Goal: Task Accomplishment & Management: Manage account settings

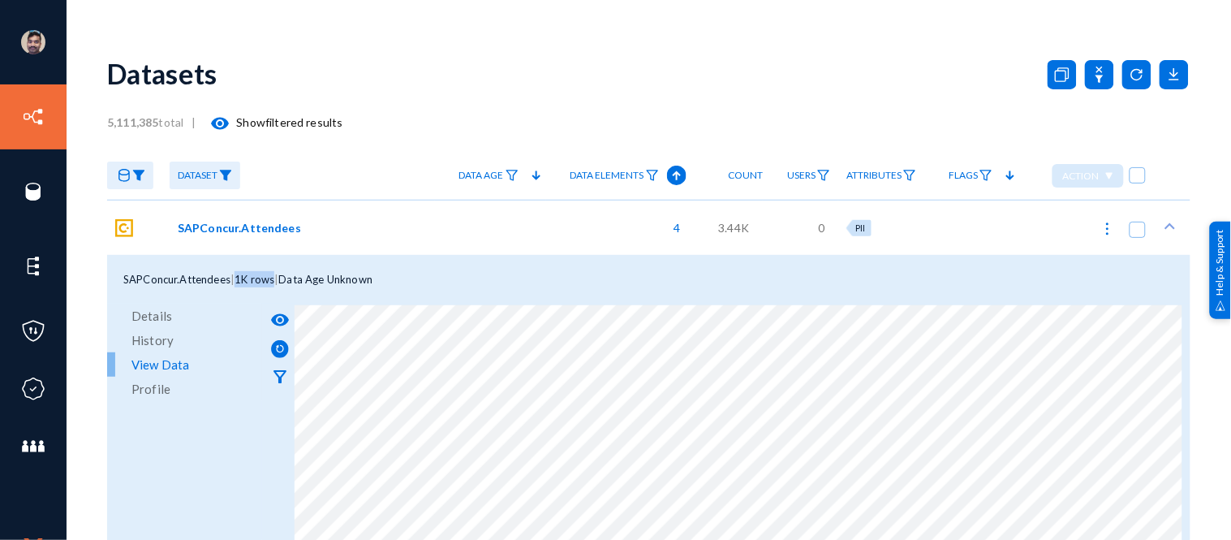
scroll to position [8, 0]
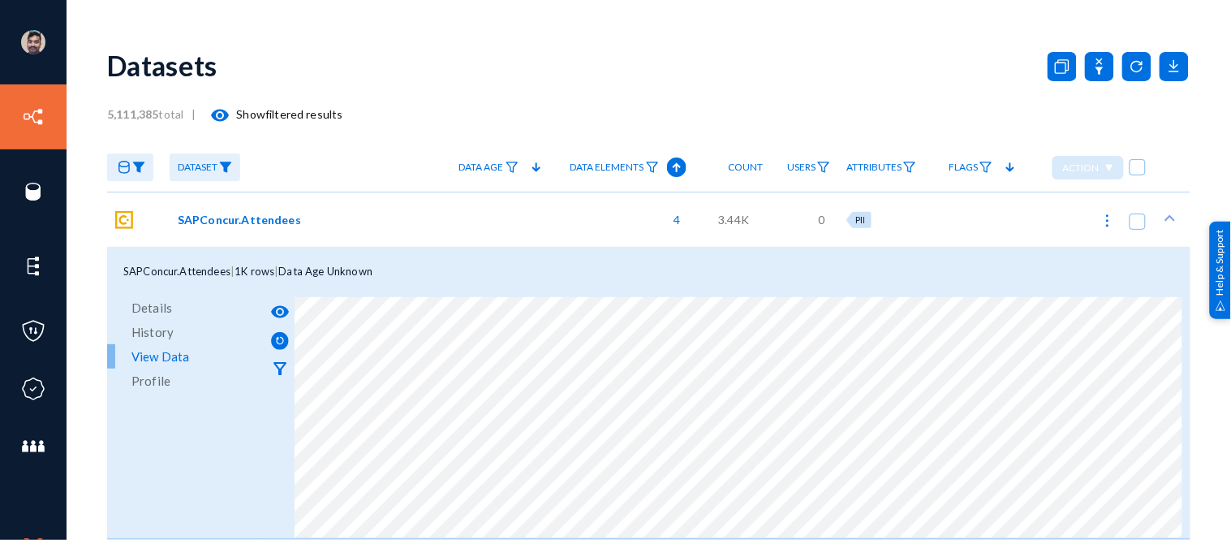
click at [76, 38] on link "[PERSON_NAME]" at bounding box center [98, 41] width 83 height 19
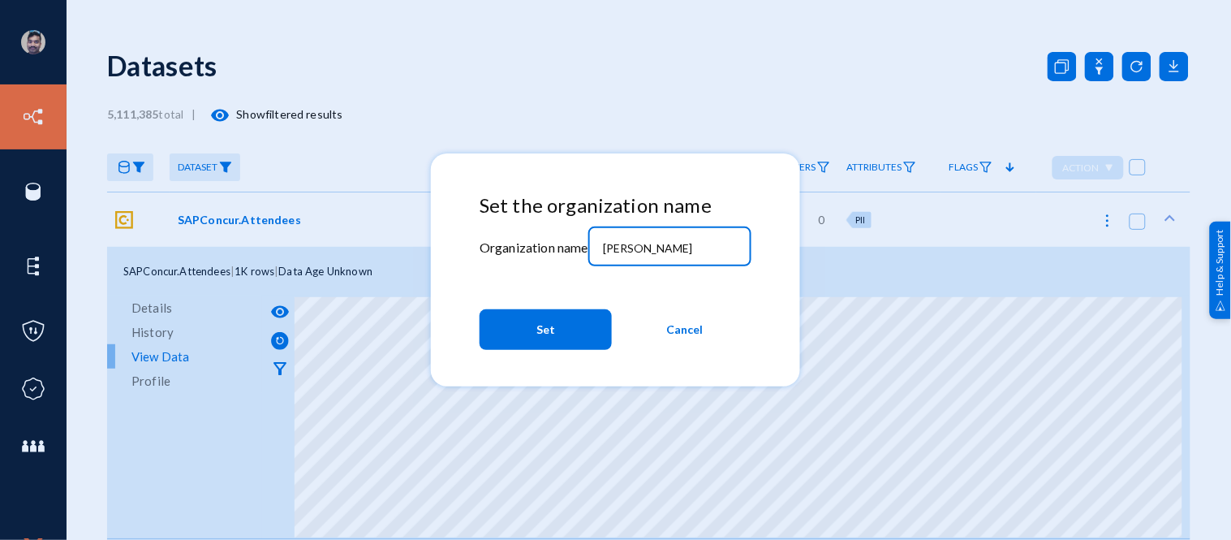
drag, startPoint x: 649, startPoint y: 246, endPoint x: 532, endPoint y: 236, distance: 117.3
click at [532, 236] on div "Set the organization name Organization name russel Set Cancel" at bounding box center [616, 275] width 272 height 163
type input "bhm"
click at [540, 327] on span "Set" at bounding box center [545, 329] width 19 height 29
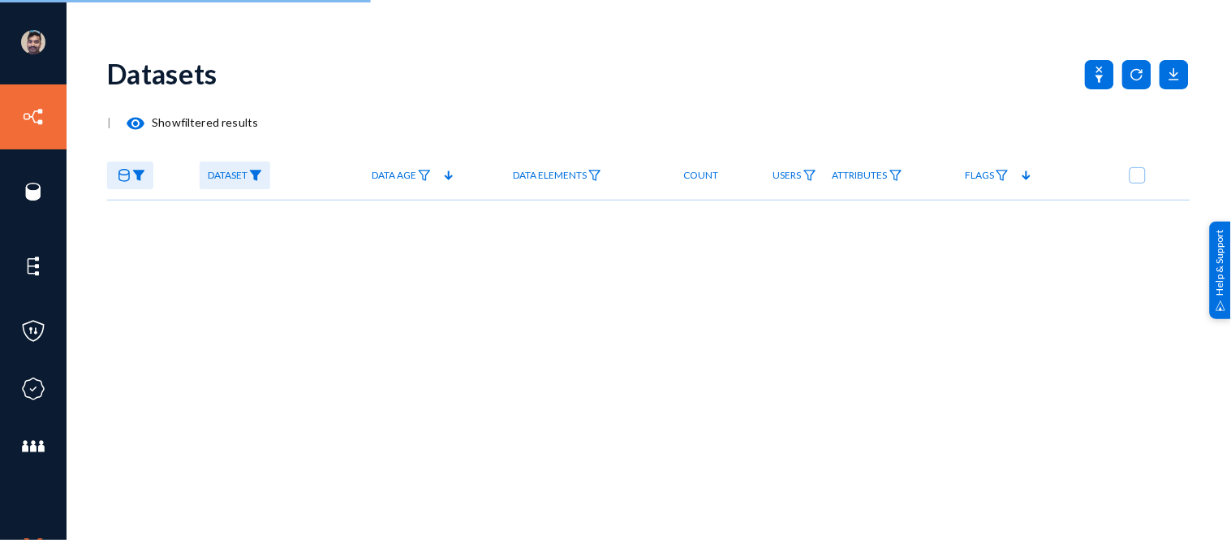
checkbox input "true"
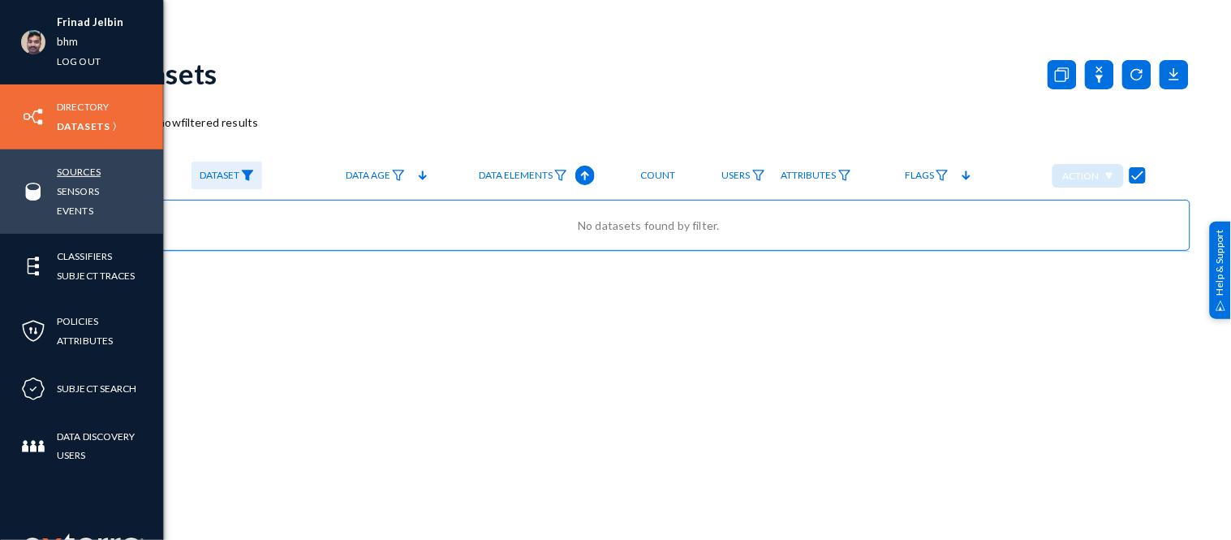
click at [67, 172] on link "Sources" at bounding box center [79, 171] width 44 height 19
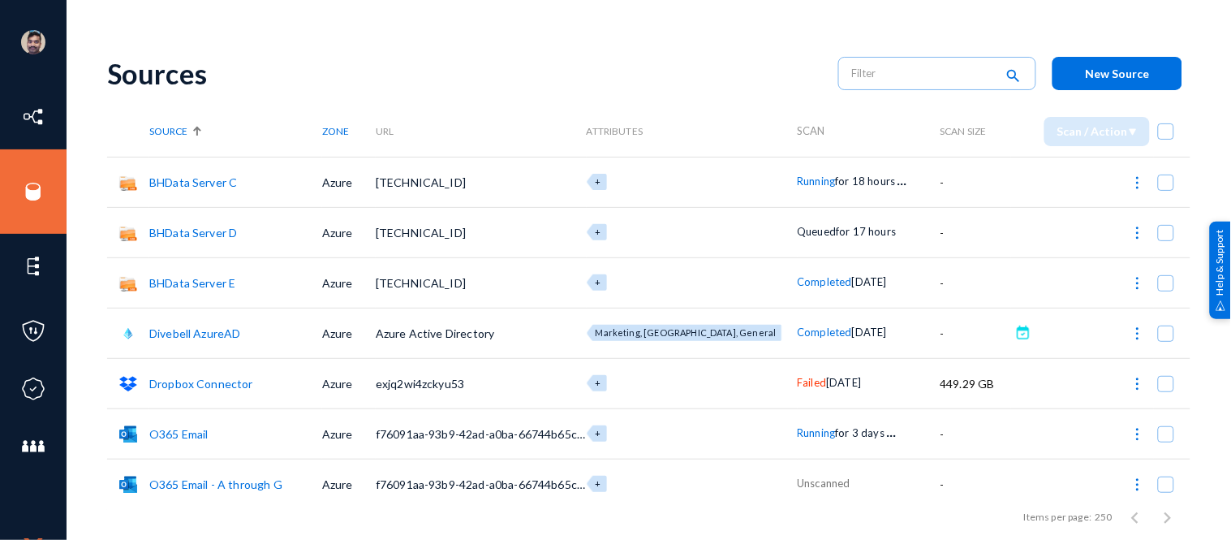
scroll to position [215, 0]
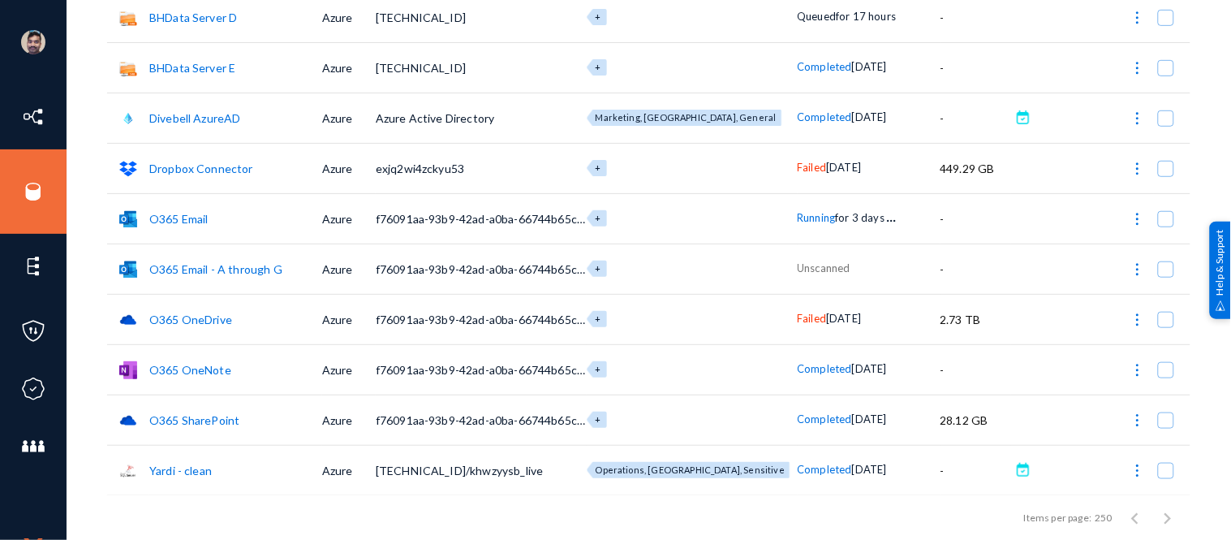
click at [188, 212] on link "O365 Email" at bounding box center [178, 219] width 59 height 14
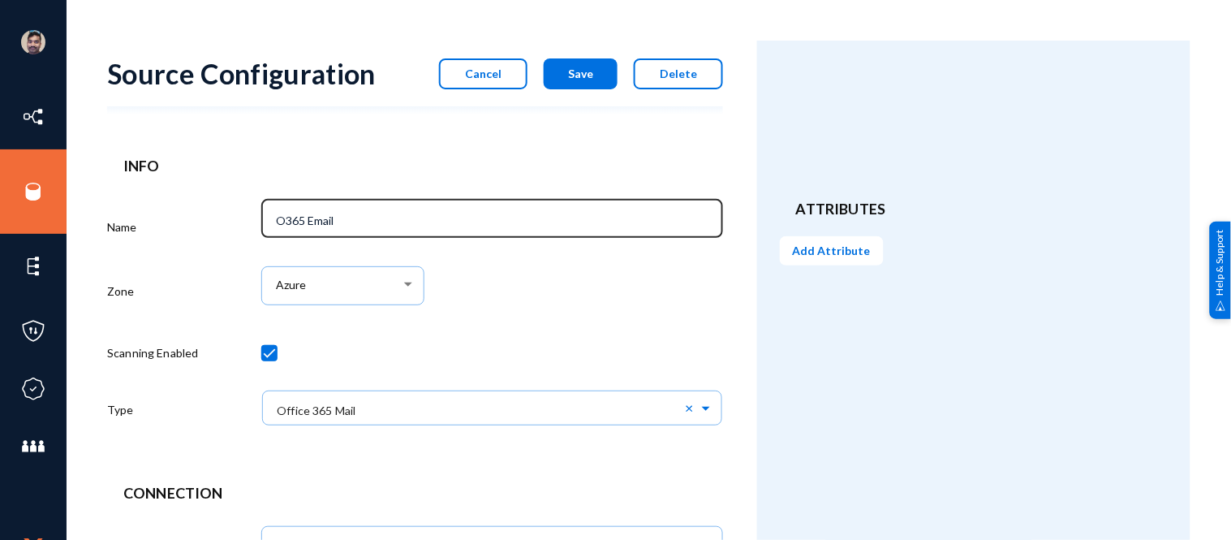
scroll to position [464, 0]
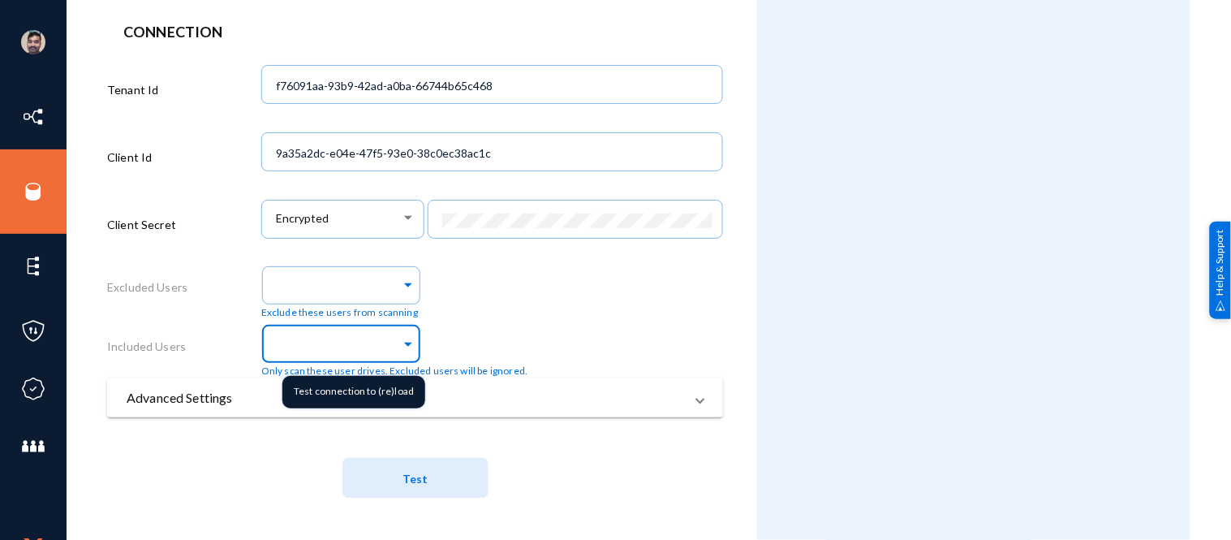
click at [375, 353] on input "text" at bounding box center [337, 345] width 127 height 15
click at [402, 342] on span at bounding box center [408, 341] width 15 height 17
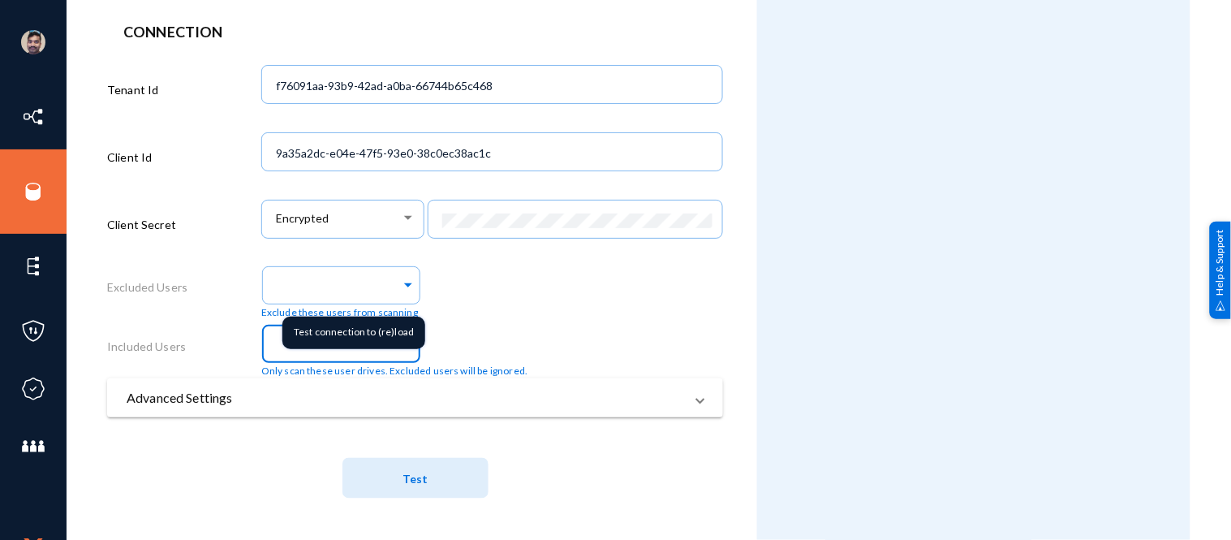
paste input "[PERSON_NAME][EMAIL_ADDRESS][PERSON_NAME][DOMAIN_NAME]"
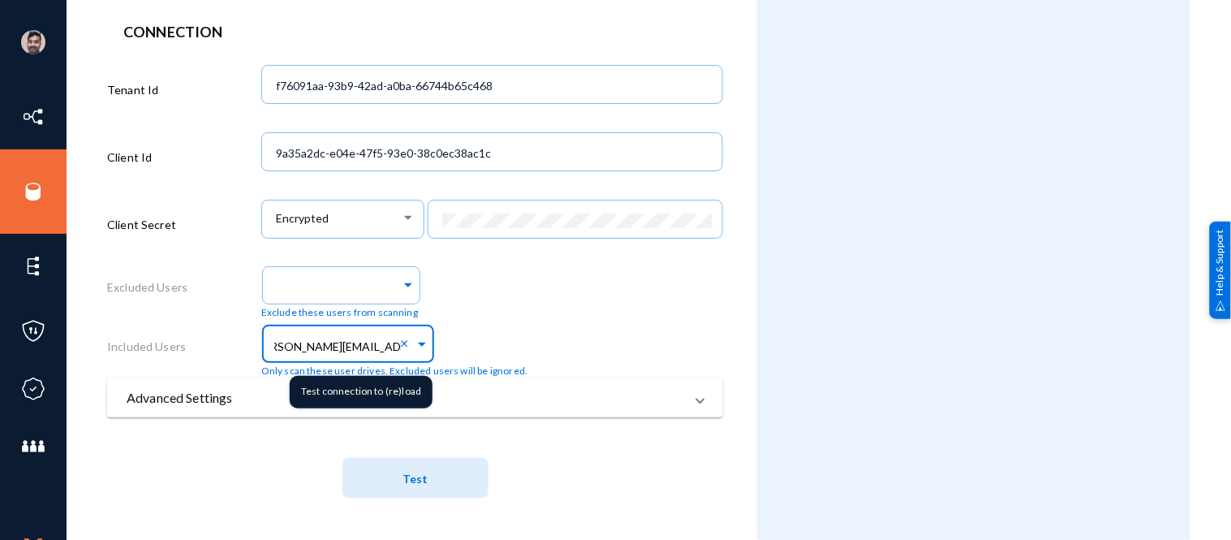
click at [418, 346] on span at bounding box center [422, 341] width 15 height 17
type input "[PERSON_NAME][EMAIL_ADDRESS][PERSON_NAME][DOMAIN_NAME]"
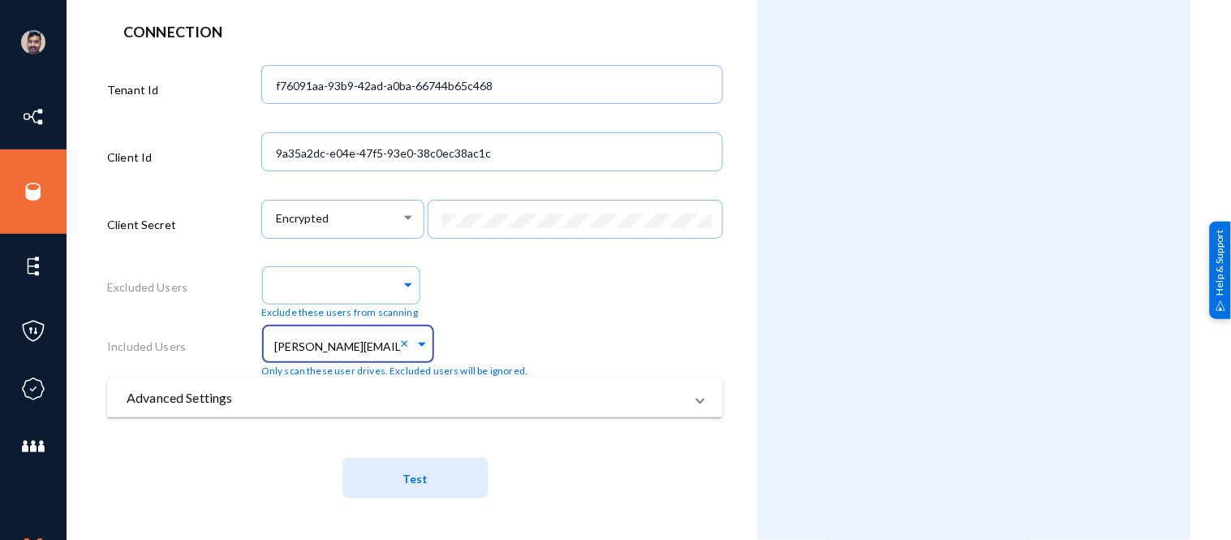
click at [481, 297] on div "Exclude these users from scanning" at bounding box center [492, 290] width 462 height 58
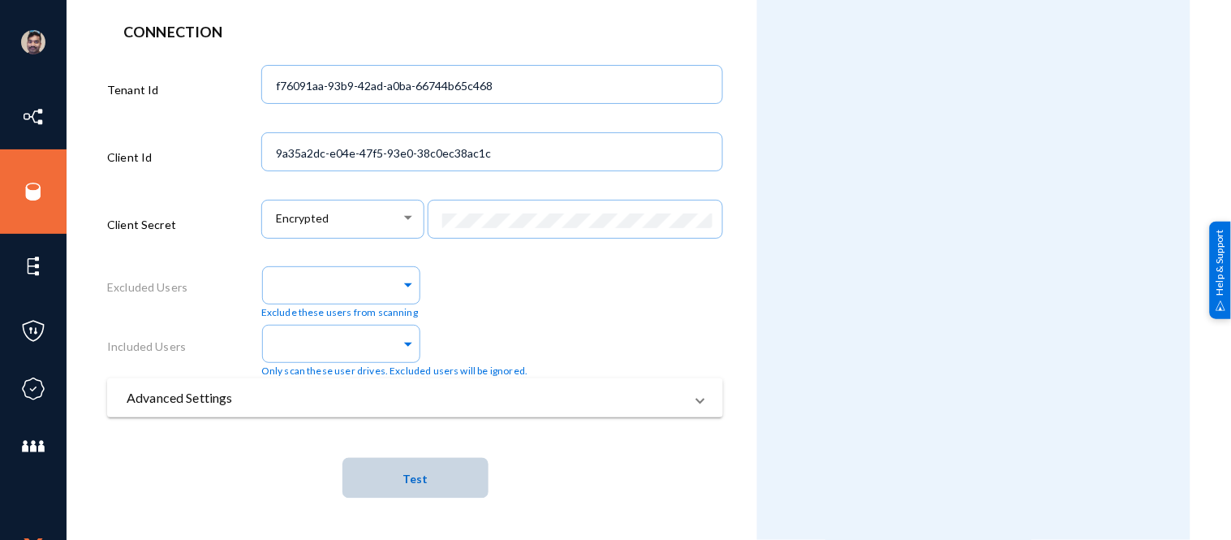
click at [416, 492] on span "Test" at bounding box center [414, 478] width 25 height 30
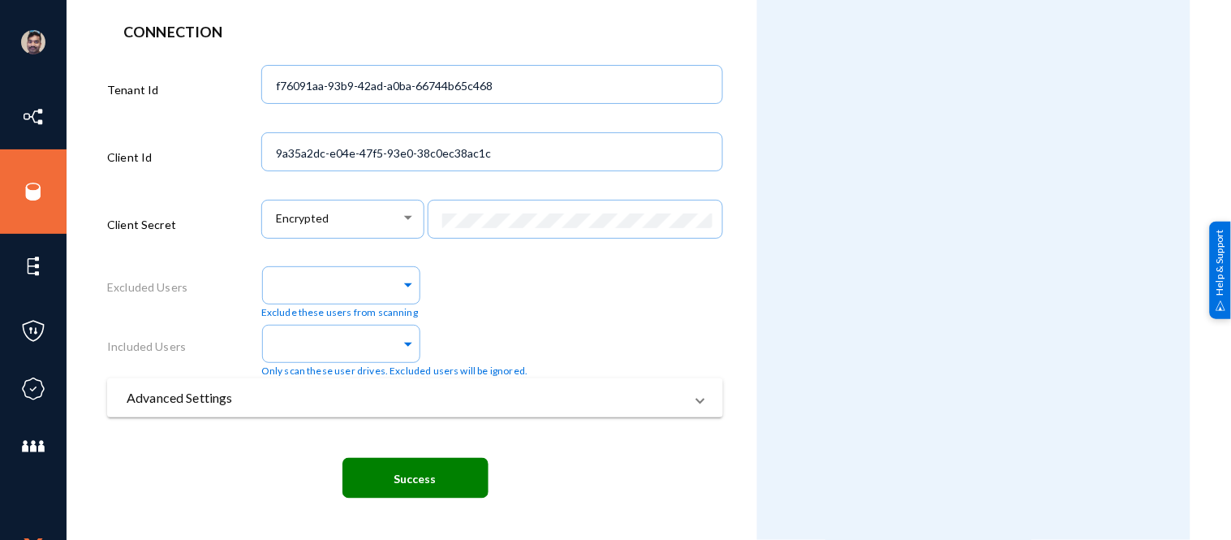
click at [447, 336] on div "Only scan these user drives. Excluded users will be ignored." at bounding box center [394, 349] width 267 height 58
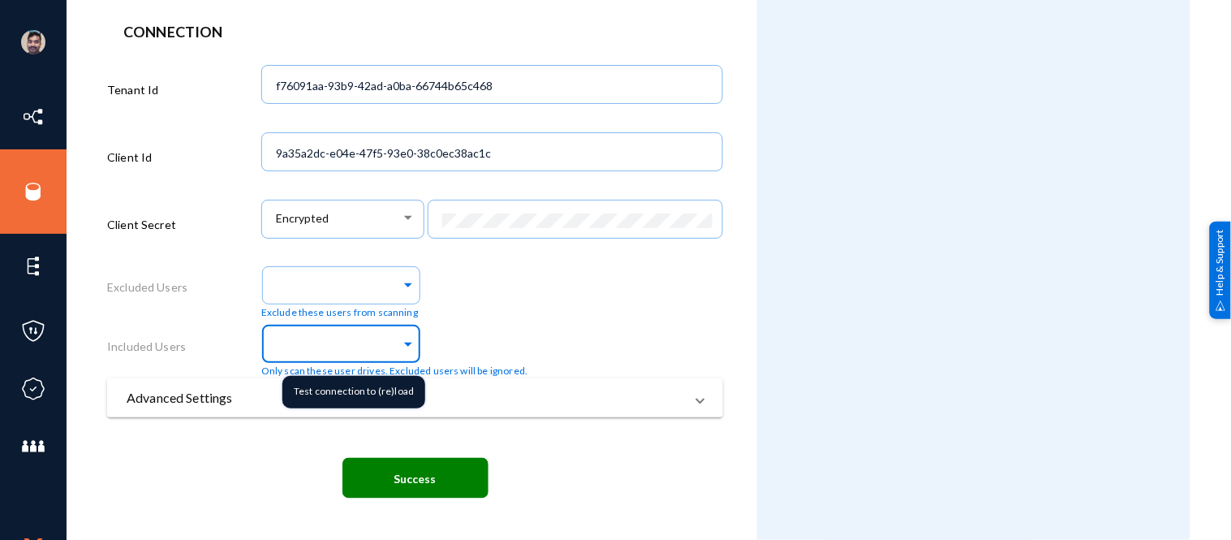
click at [404, 341] on span at bounding box center [408, 341] width 15 height 17
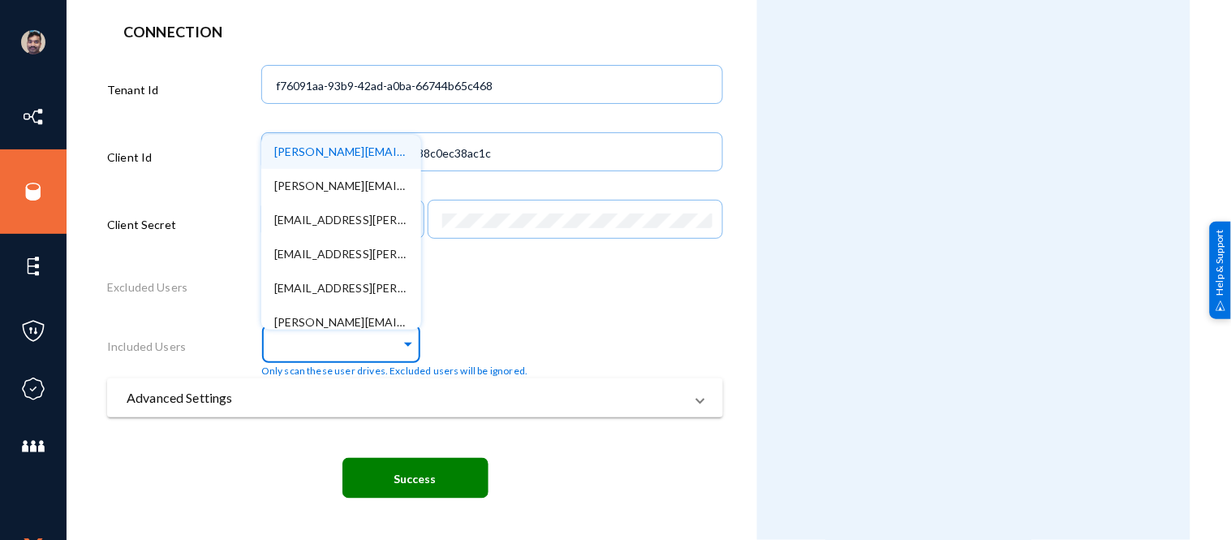
paste input "[PERSON_NAME][EMAIL_ADDRESS][PERSON_NAME][DOMAIN_NAME]"
type input "[PERSON_NAME][EMAIL_ADDRESS][PERSON_NAME][DOMAIN_NAME]"
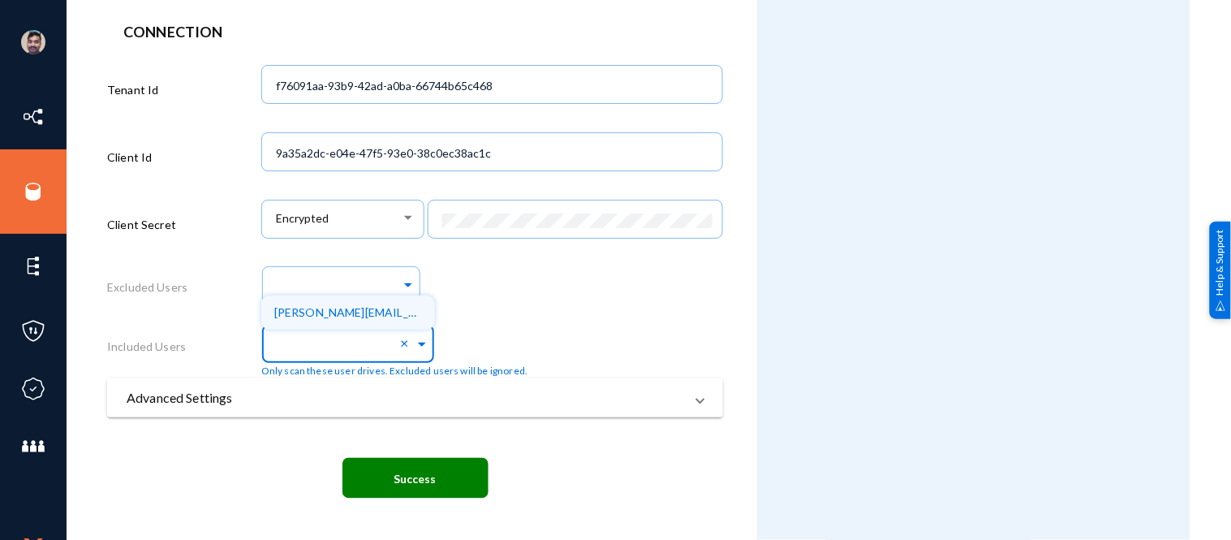
click at [476, 327] on div "× aaliyah.delgado@livebh.com Only scan these user drives. Excluded users will b…" at bounding box center [394, 349] width 267 height 58
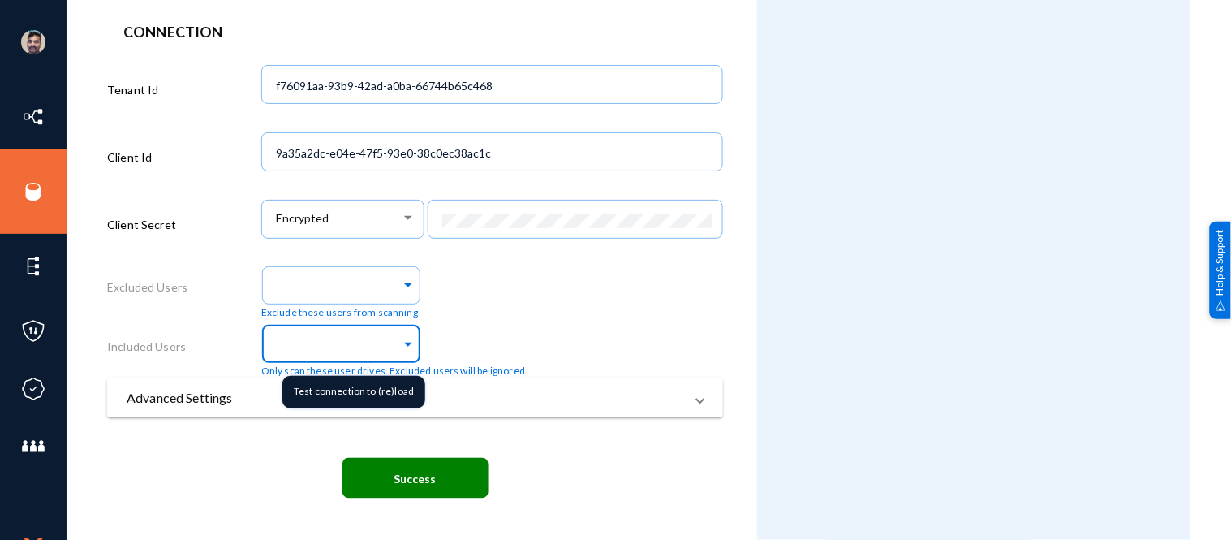
click at [401, 342] on span at bounding box center [408, 341] width 15 height 17
click at [338, 368] on span "[PERSON_NAME][EMAIL_ADDRESS][PERSON_NAME][DOMAIN_NAME]" at bounding box center [461, 366] width 374 height 14
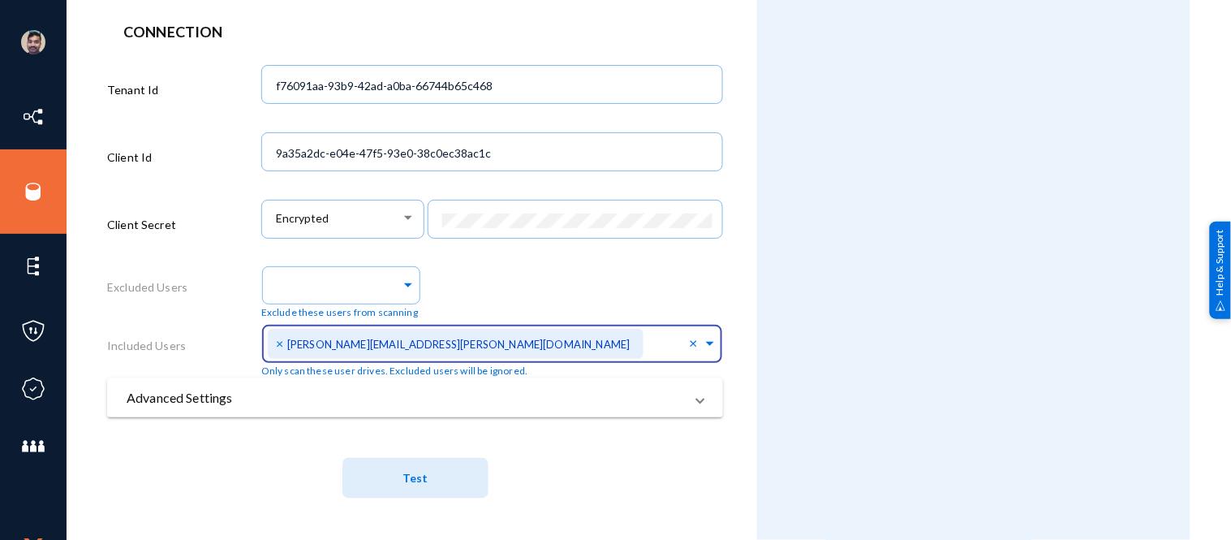
click at [525, 281] on div "Exclude these users from scanning" at bounding box center [492, 290] width 462 height 58
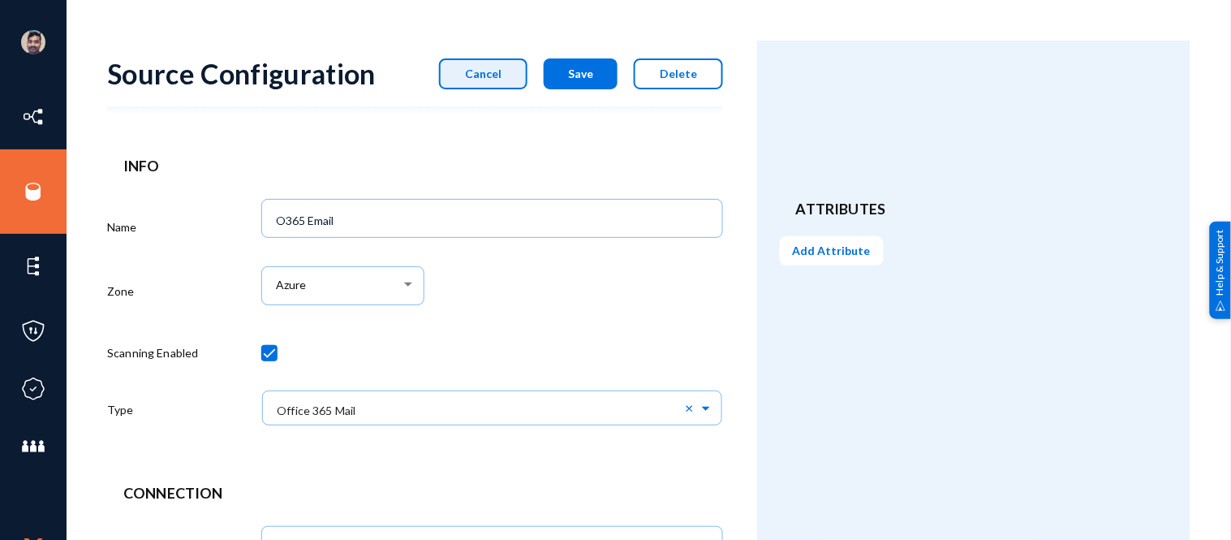
click at [501, 77] on span "Cancel" at bounding box center [483, 74] width 37 height 14
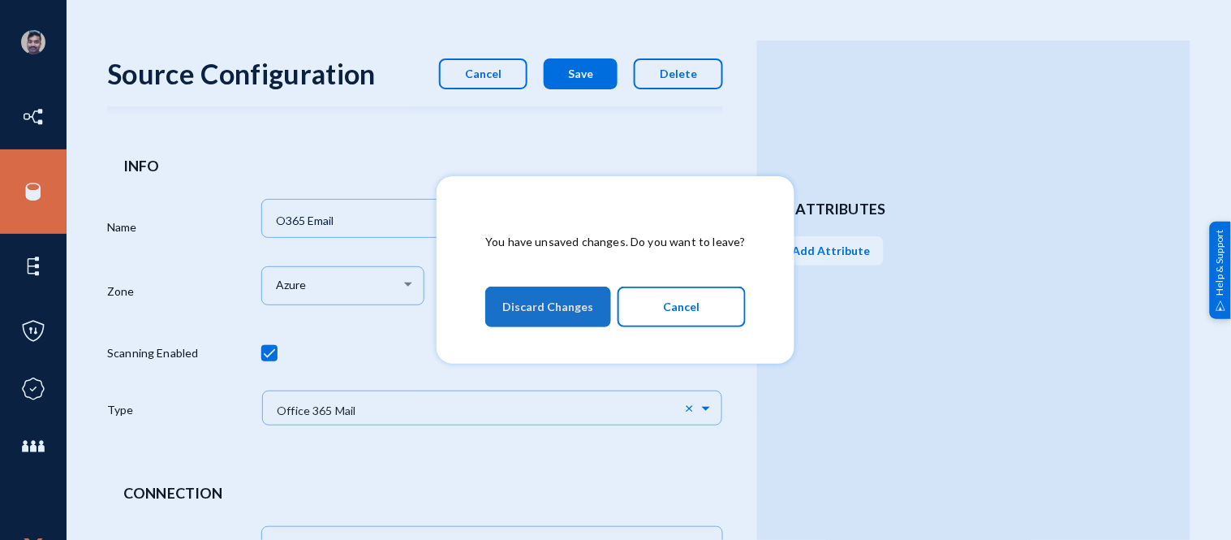
click at [571, 320] on span "Discard Changes" at bounding box center [547, 306] width 91 height 29
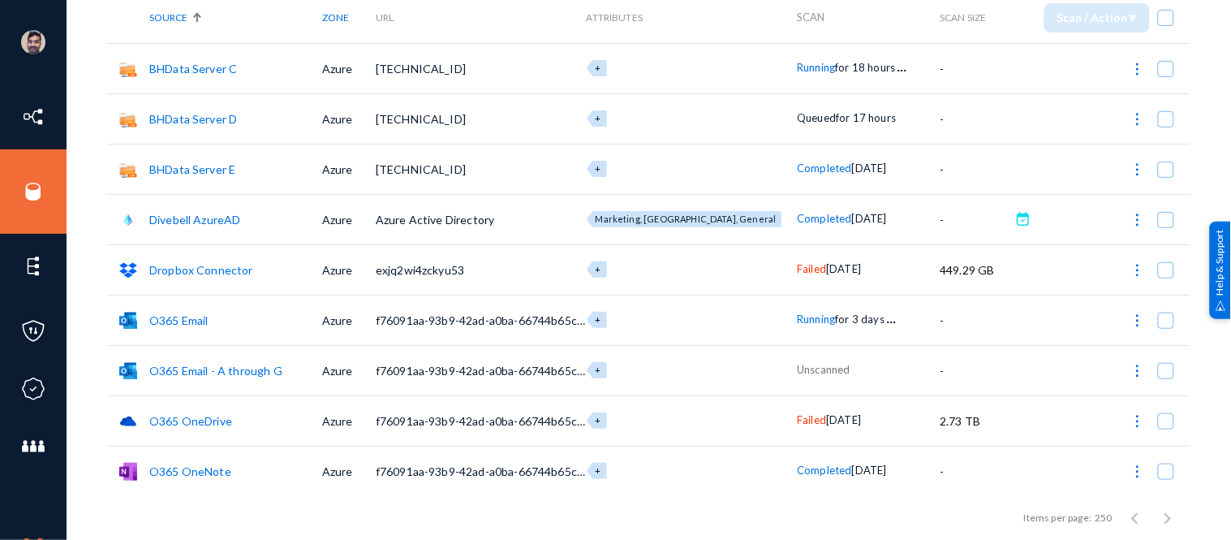
scroll to position [114, 0]
click at [195, 364] on link "O365 Email - A through G" at bounding box center [215, 370] width 133 height 14
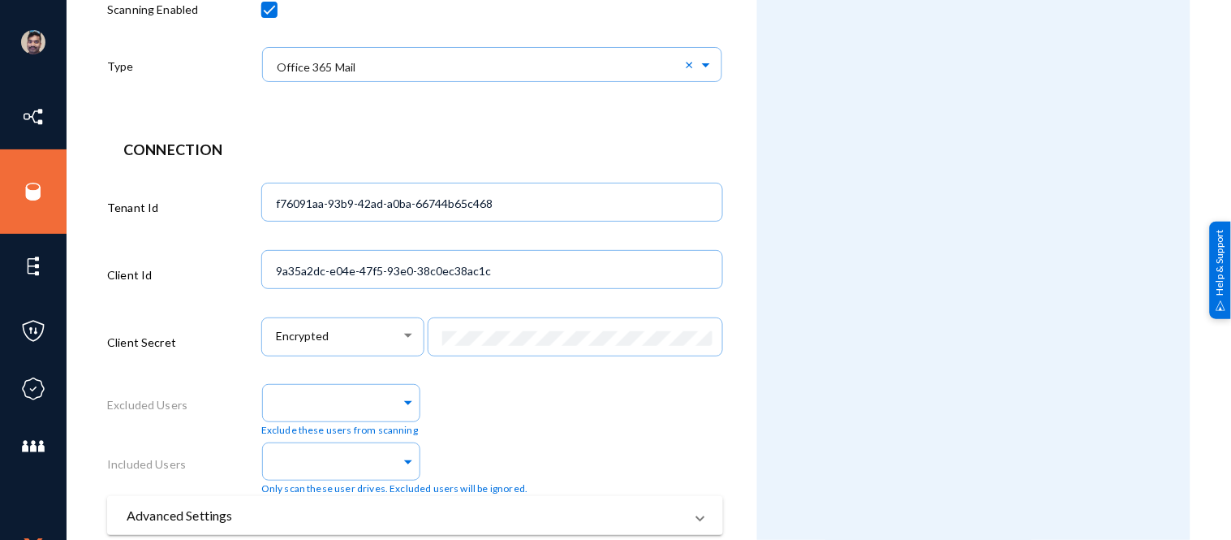
scroll to position [464, 0]
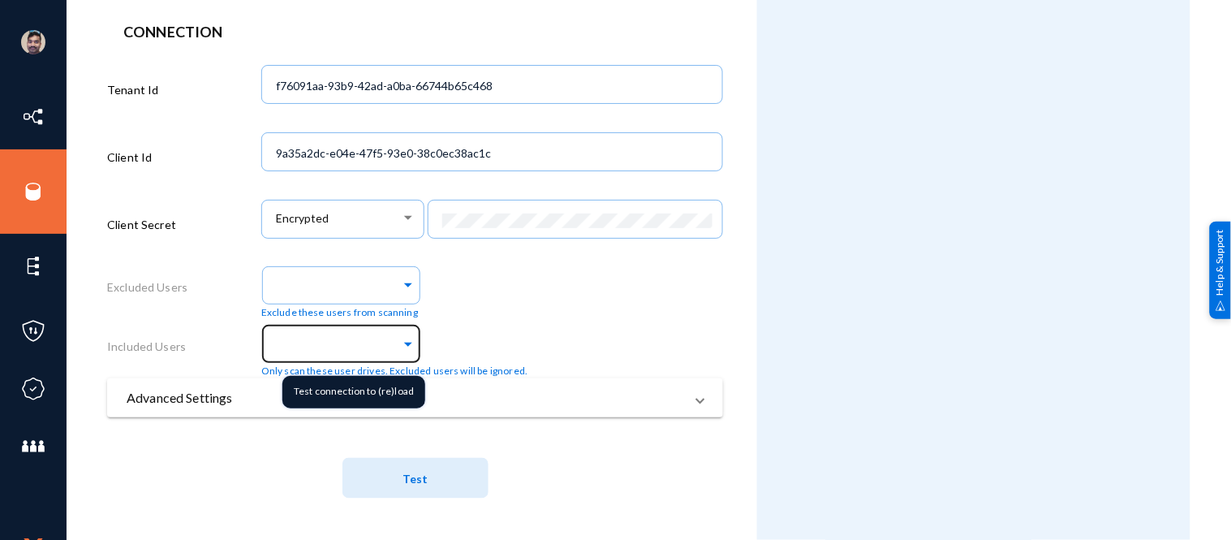
click at [402, 346] on span at bounding box center [408, 341] width 15 height 17
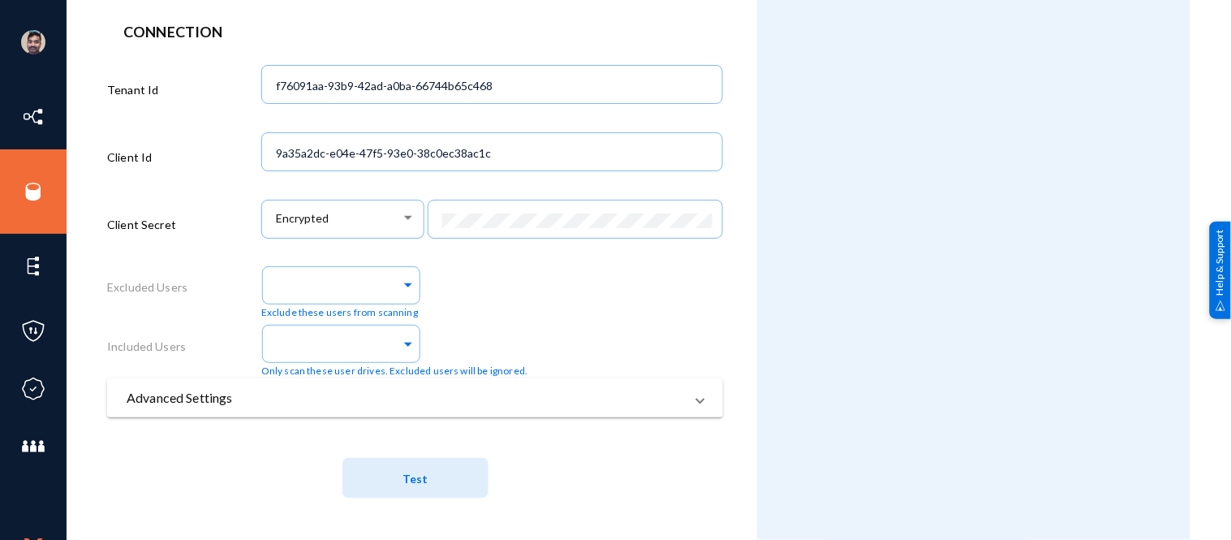
click at [416, 475] on span "Test" at bounding box center [414, 478] width 25 height 14
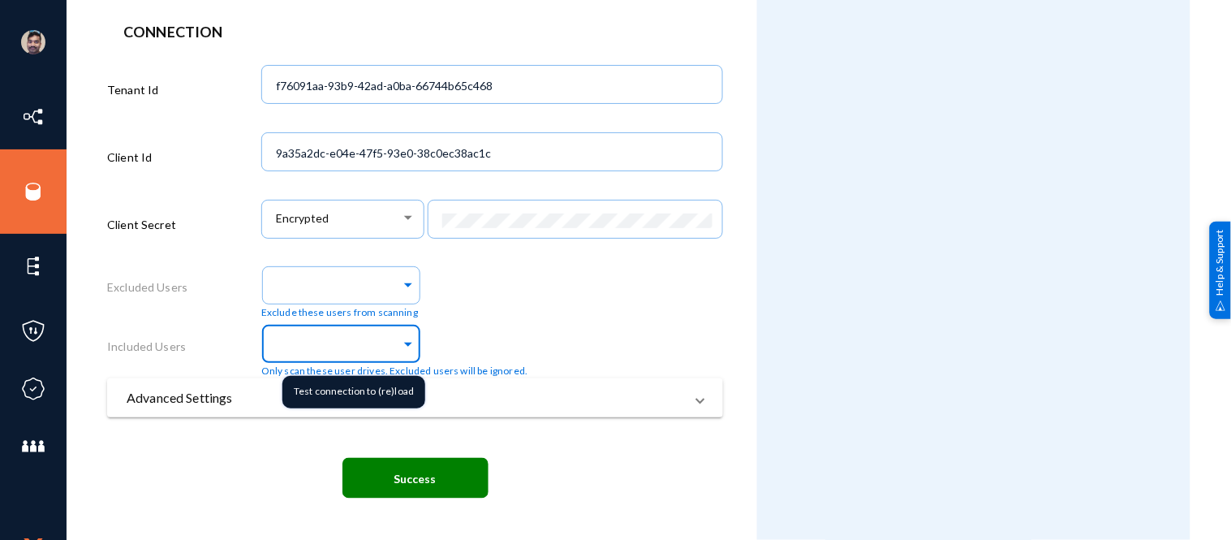
click at [402, 344] on span at bounding box center [408, 341] width 15 height 17
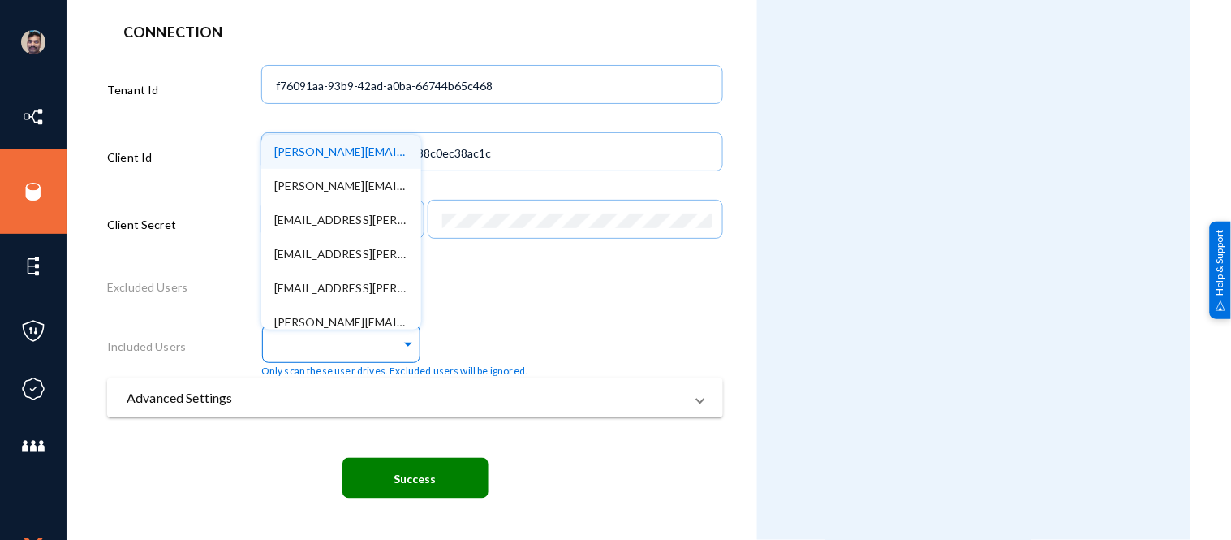
click at [457, 325] on div "anthony.bonilla@livebh.com t.myers@livebh.com colton.carroll@bhomstudentliving.…" at bounding box center [394, 349] width 267 height 58
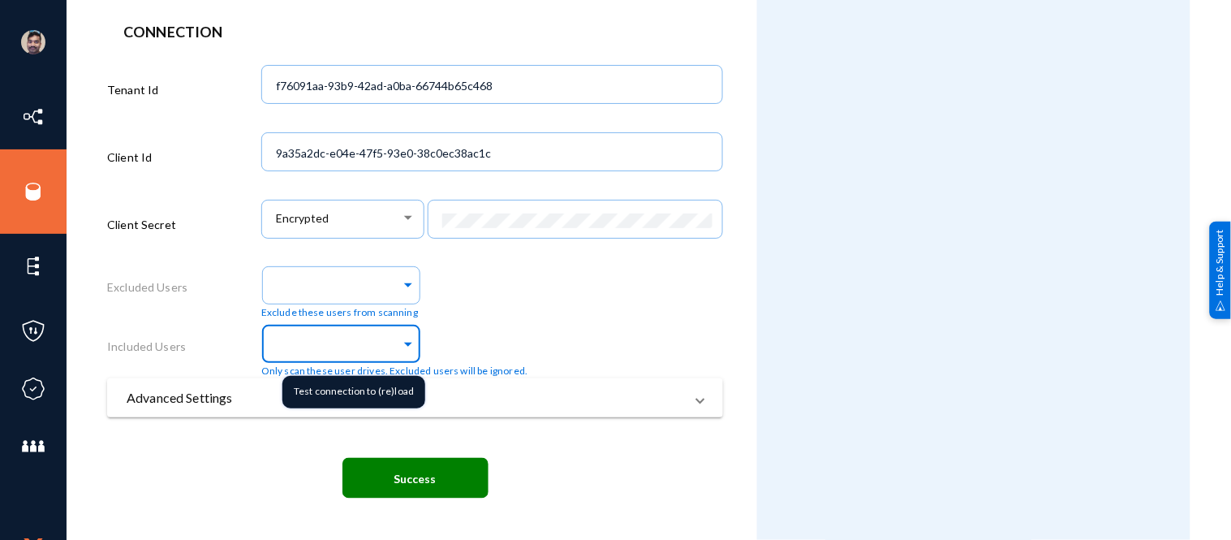
click at [401, 341] on span at bounding box center [408, 341] width 15 height 17
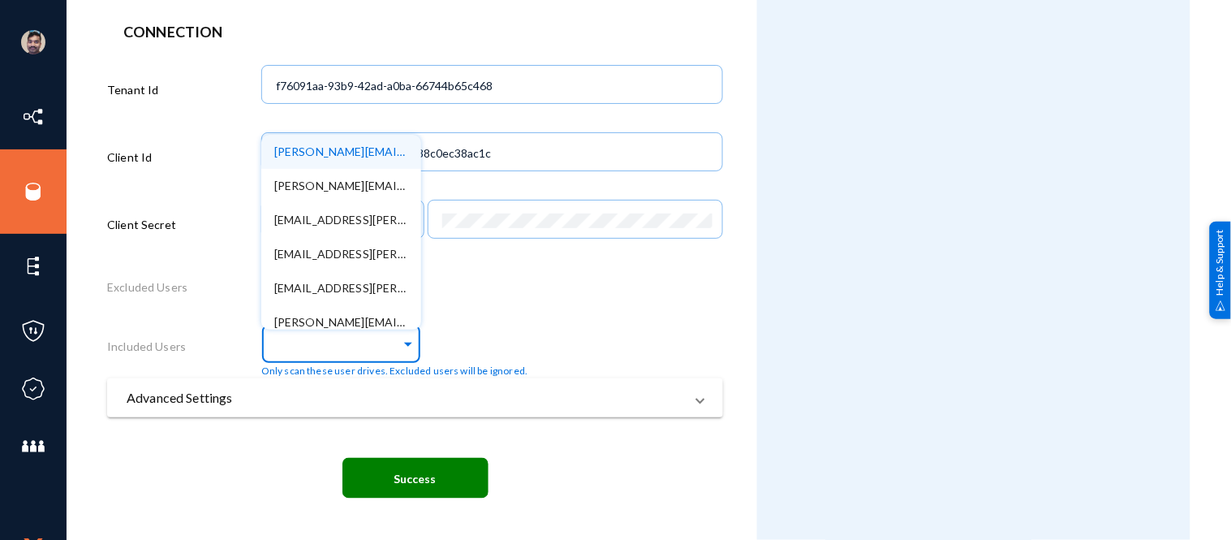
paste input "[PERSON_NAME][EMAIL_ADDRESS][PERSON_NAME][DOMAIN_NAME]"
type input "[PERSON_NAME][EMAIL_ADDRESS][PERSON_NAME][DOMAIN_NAME]"
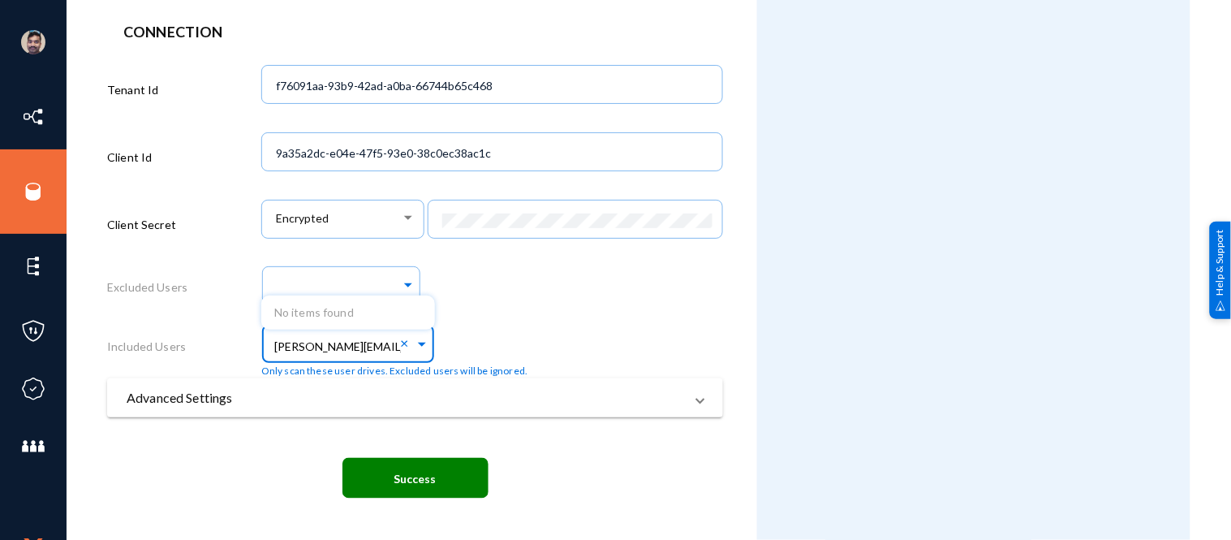
scroll to position [0, 21]
click at [522, 328] on div "× No items found Only scan these user drives. Excluded users will be ignored." at bounding box center [492, 349] width 462 height 58
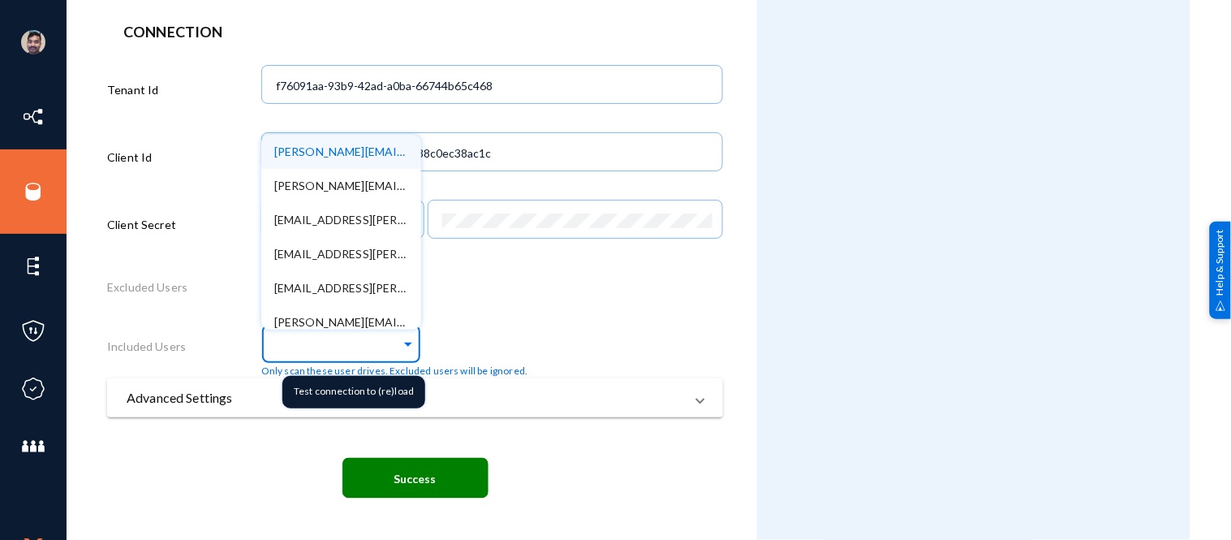
click at [401, 342] on span at bounding box center [408, 341] width 15 height 17
paste input "[PERSON_NAME][EMAIL_ADDRESS][PERSON_NAME][DOMAIN_NAME]"
type input "[PERSON_NAME][EMAIL_ADDRESS][PERSON_NAME][DOMAIN_NAME]"
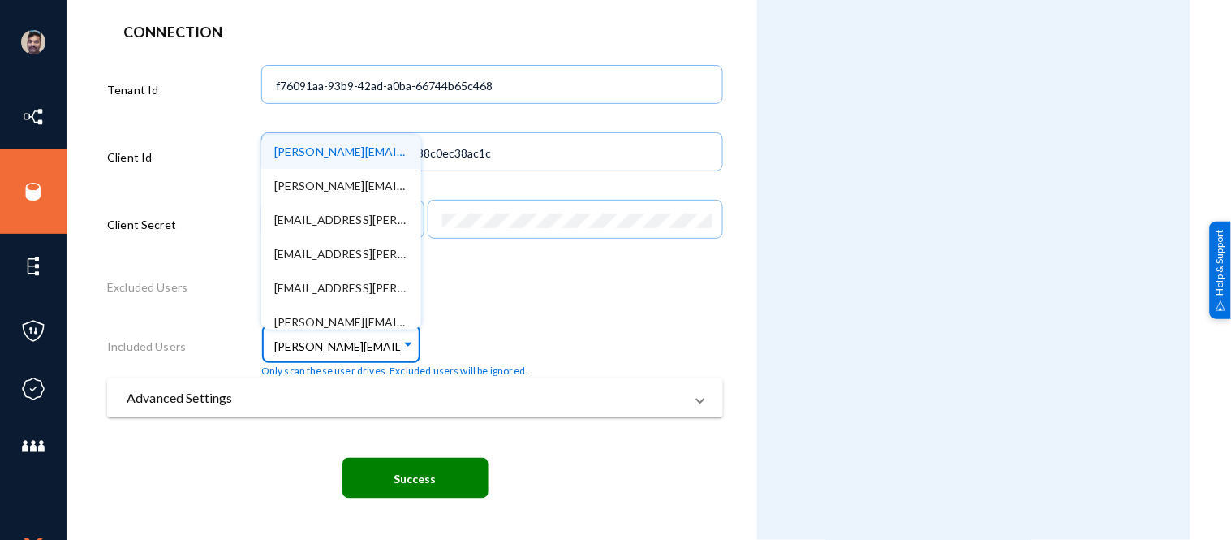
scroll to position [0, 21]
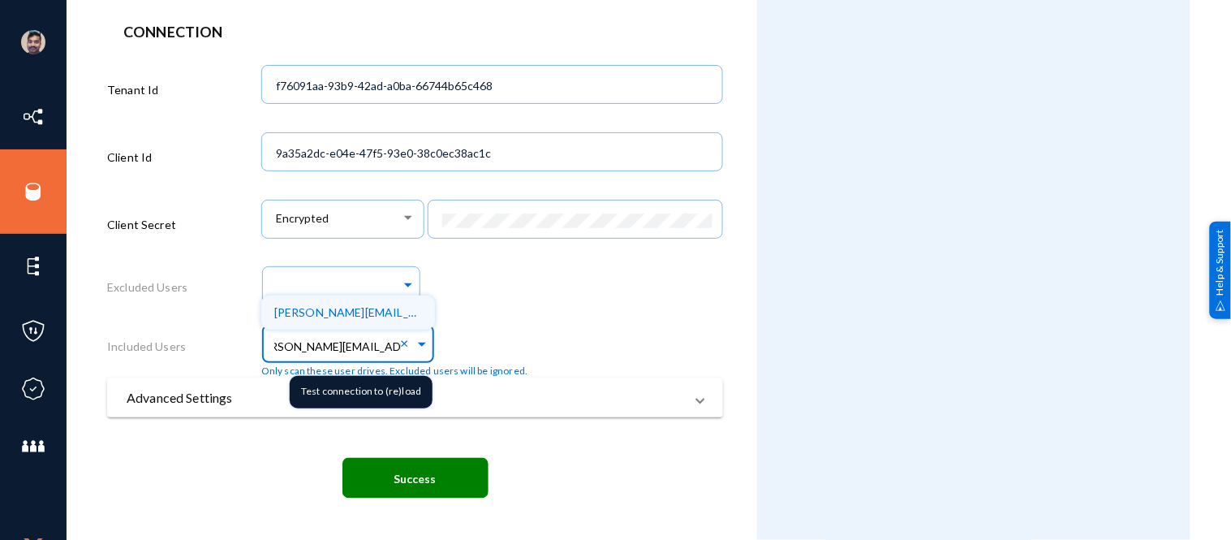
click at [380, 315] on span "[PERSON_NAME][EMAIL_ADDRESS][PERSON_NAME][DOMAIN_NAME]" at bounding box center [461, 312] width 374 height 14
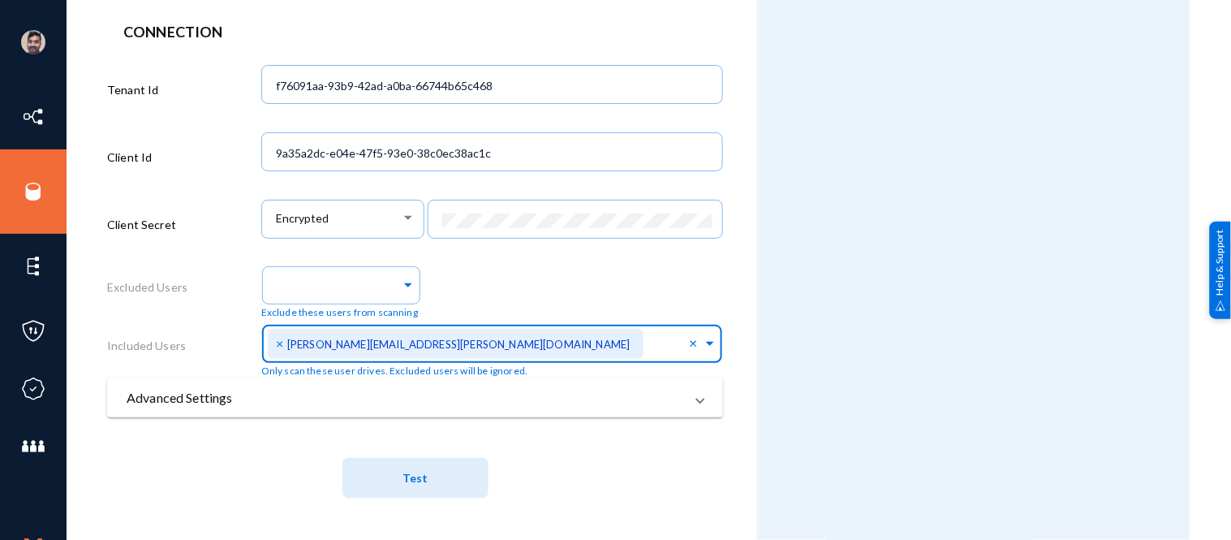
scroll to position [0, 0]
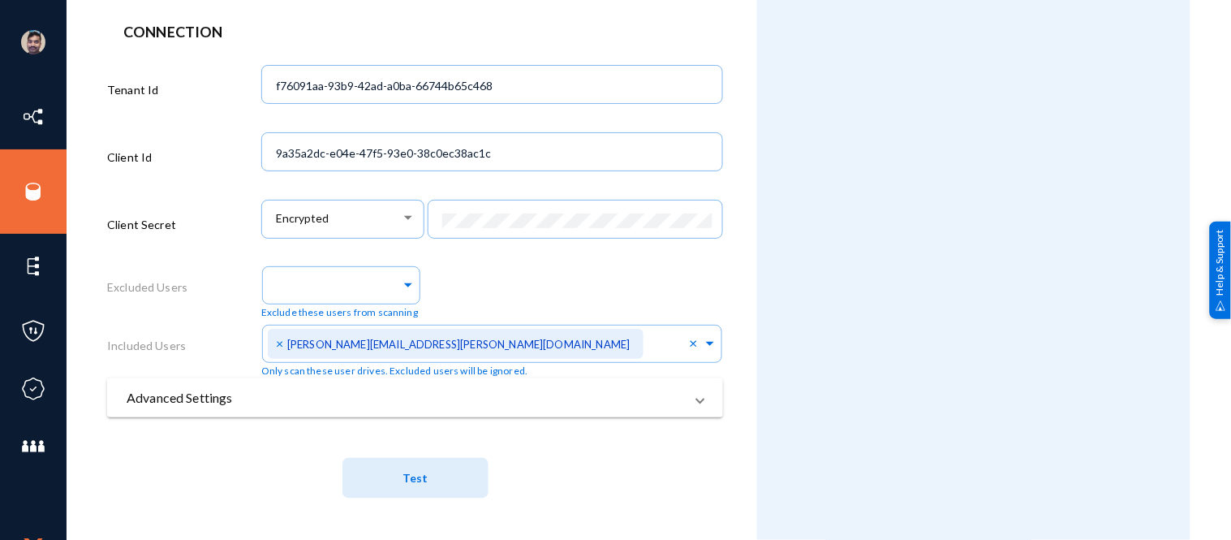
click at [566, 289] on div "Exclude these users from scanning" at bounding box center [492, 290] width 462 height 58
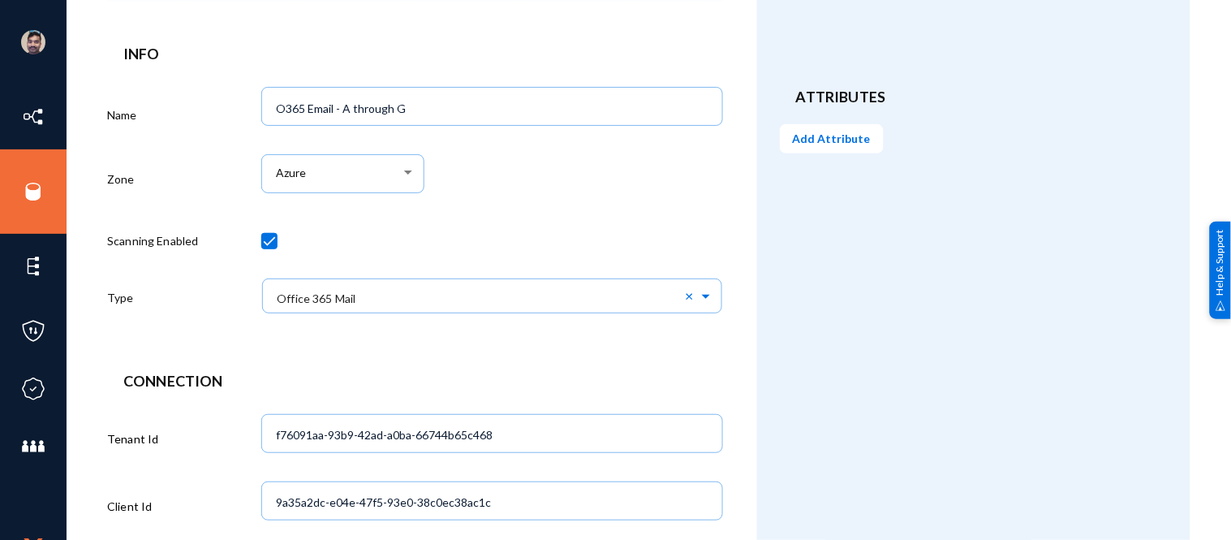
scroll to position [62, 0]
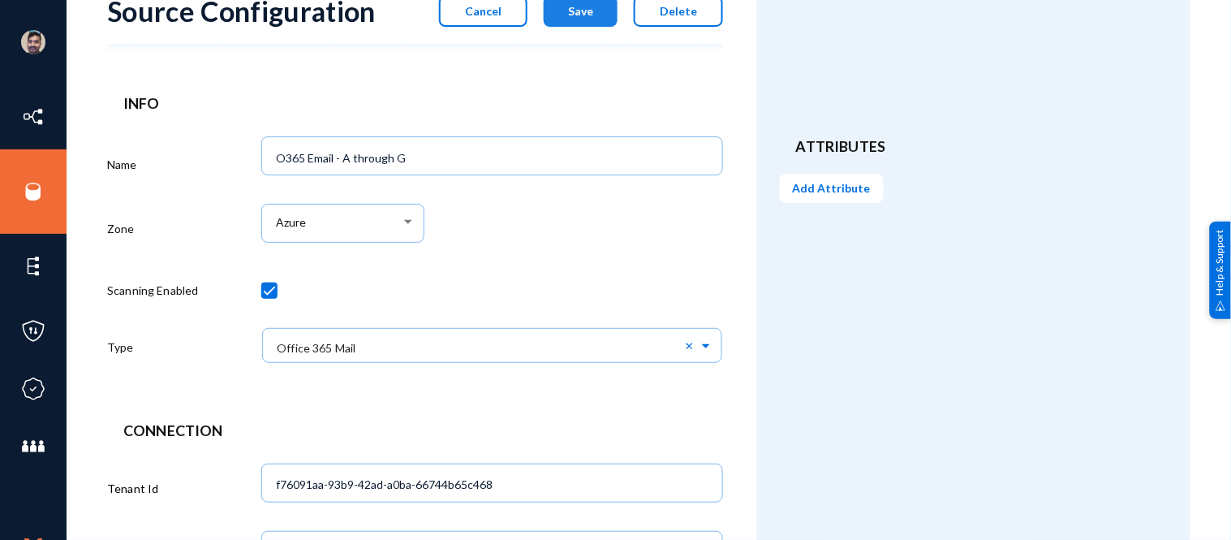
click at [583, 18] on button "Save" at bounding box center [581, 11] width 74 height 31
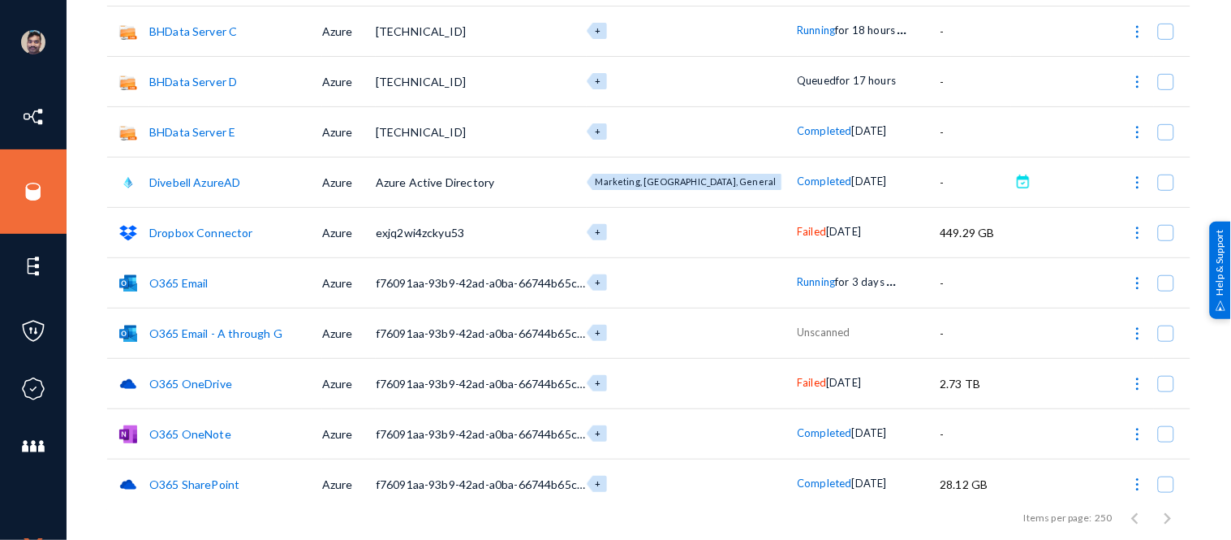
scroll to position [215, 0]
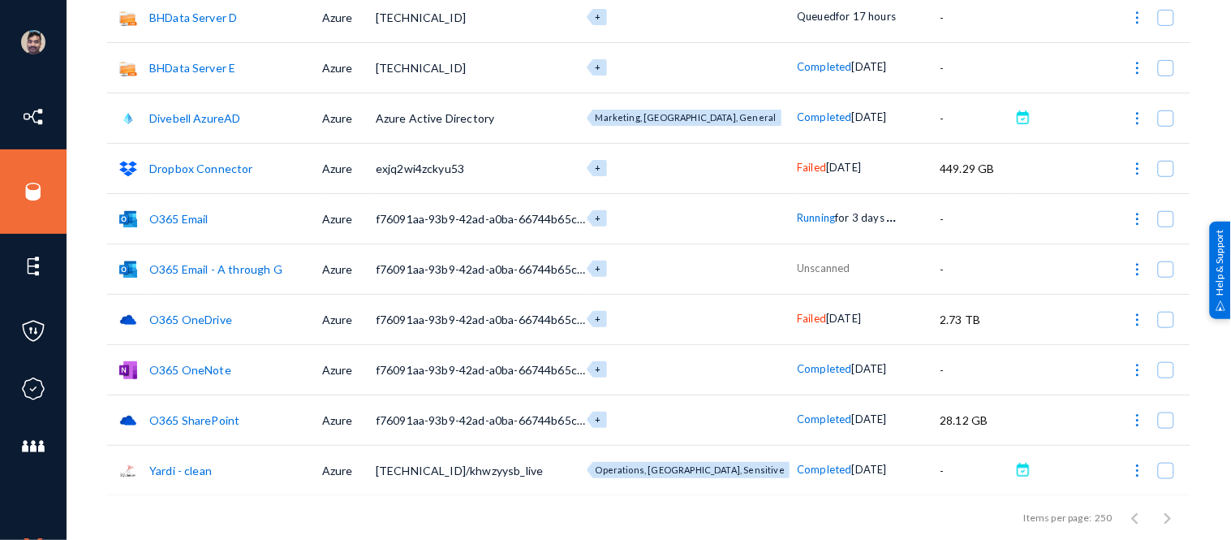
click at [245, 268] on link "O365 Email - A through G" at bounding box center [215, 269] width 133 height 14
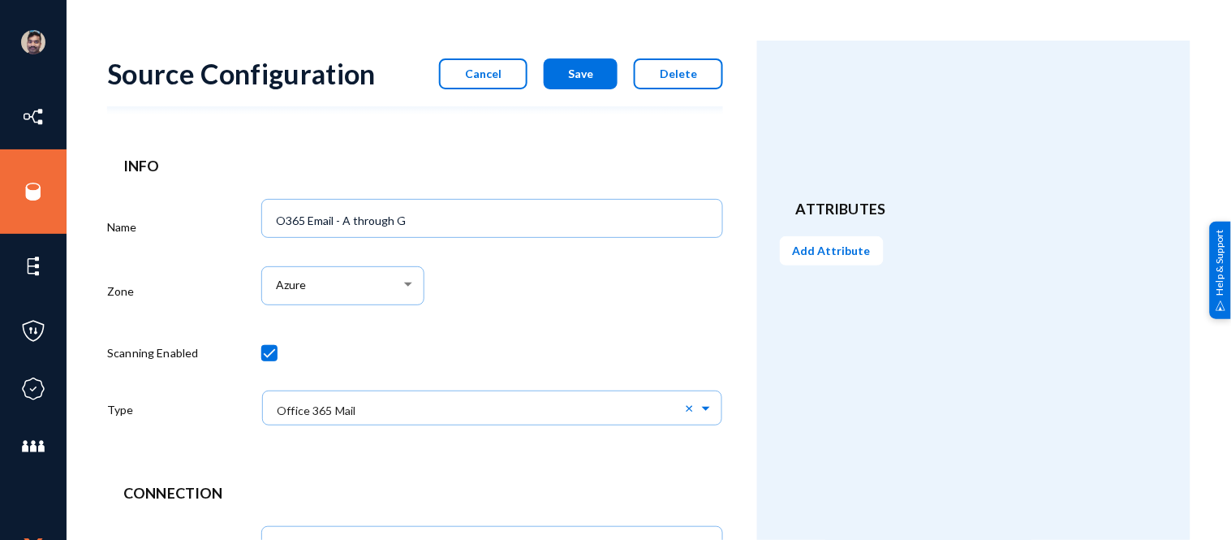
drag, startPoint x: 690, startPoint y: 306, endPoint x: 648, endPoint y: 471, distance: 170.0
click at [648, 471] on form "Source Configuration Cancel Save Delete Info Name O365 Email - A through G Zone…" at bounding box center [432, 521] width 650 height 960
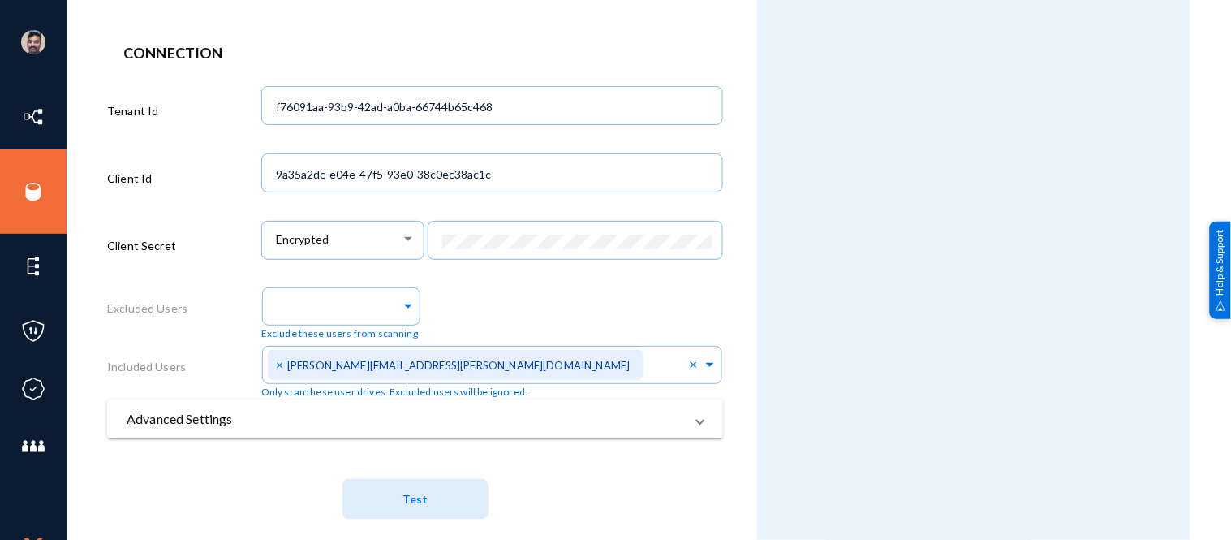
scroll to position [464, 0]
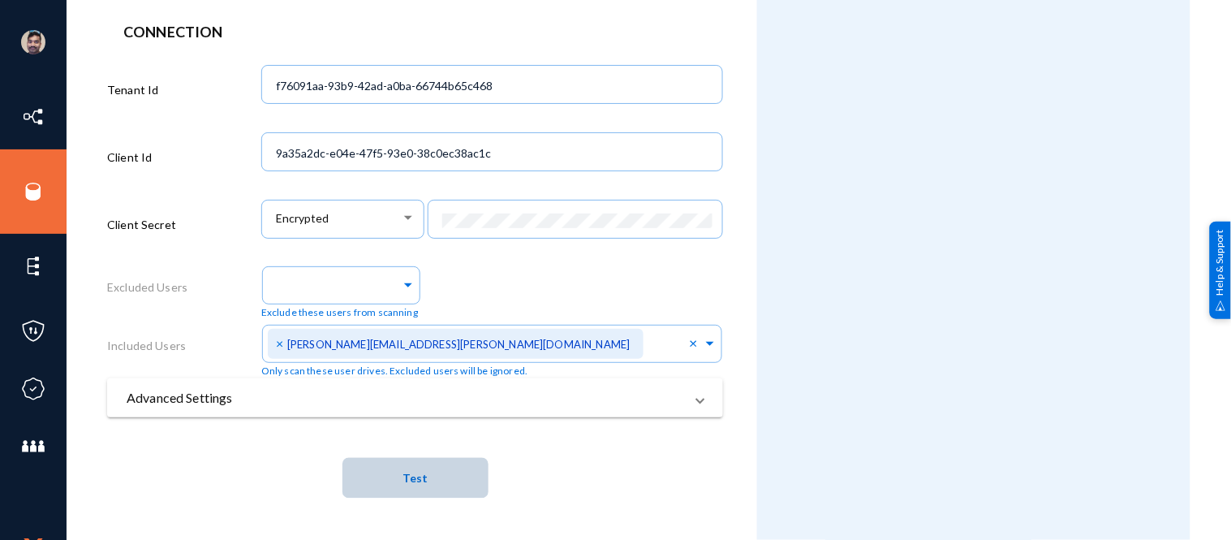
click at [427, 473] on button "Test" at bounding box center [415, 478] width 146 height 41
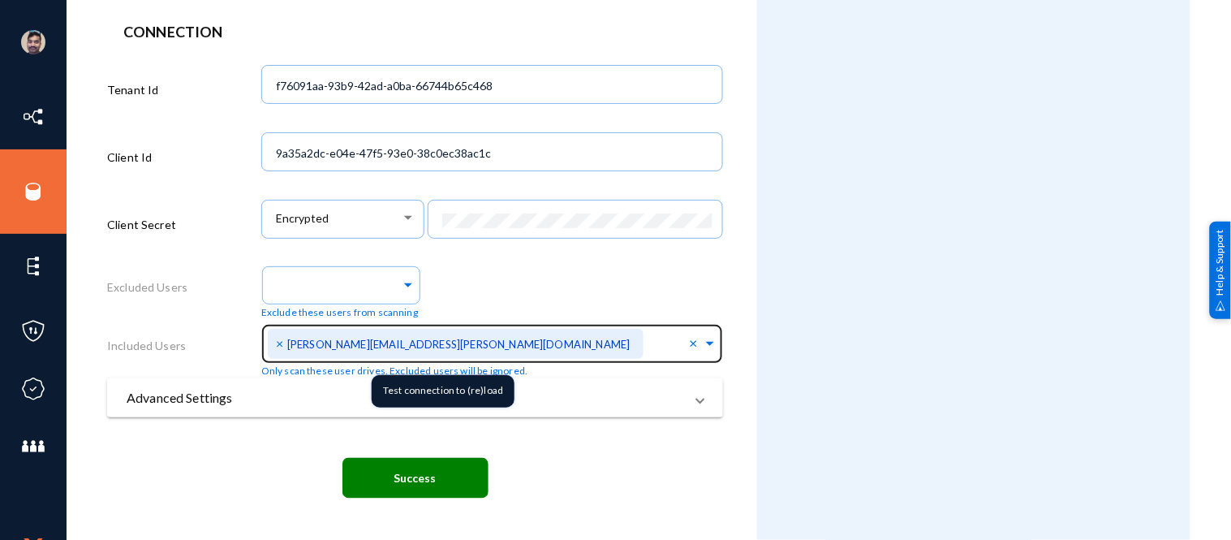
click at [278, 347] on span "×" at bounding box center [281, 342] width 11 height 15
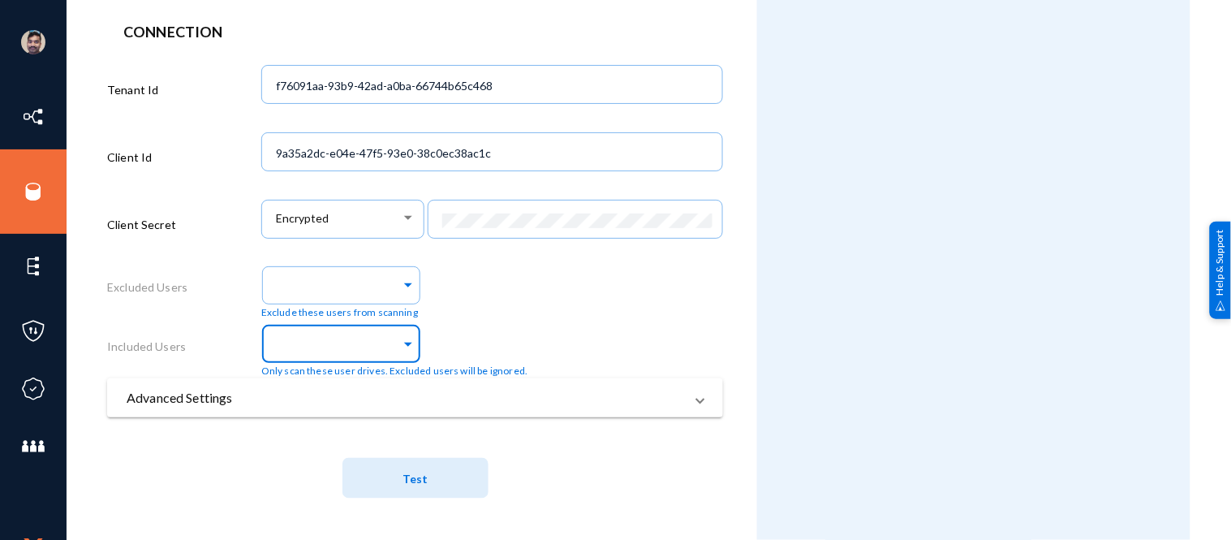
paste input "[PERSON_NAME][EMAIL_ADDRESS][PERSON_NAME][DOMAIN_NAME]"
type input "[PERSON_NAME][EMAIL_ADDRESS][PERSON_NAME][DOMAIN_NAME]"
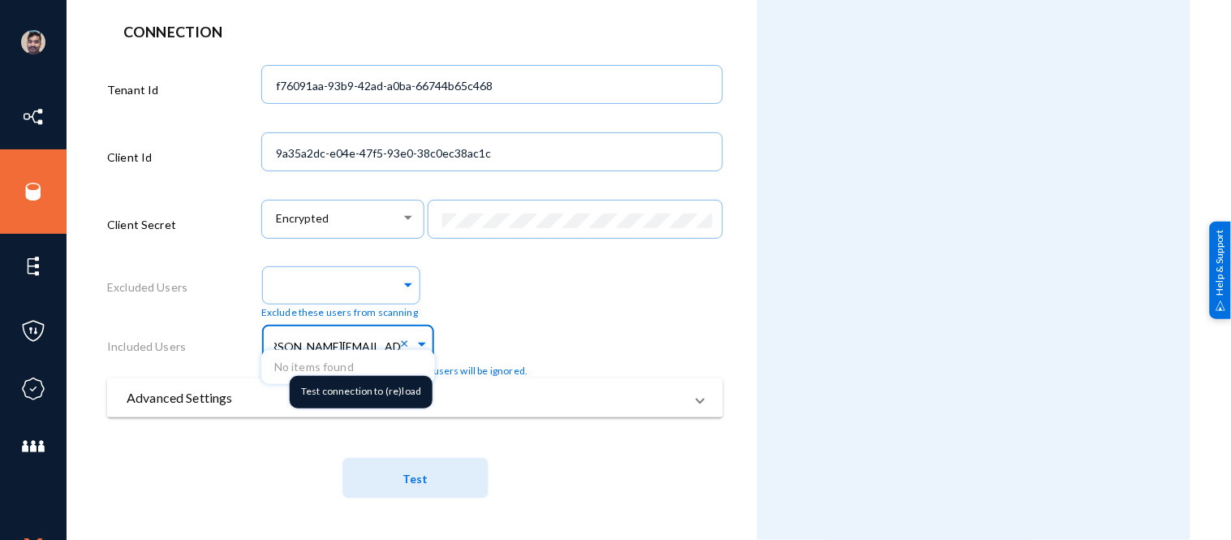
scroll to position [0, 0]
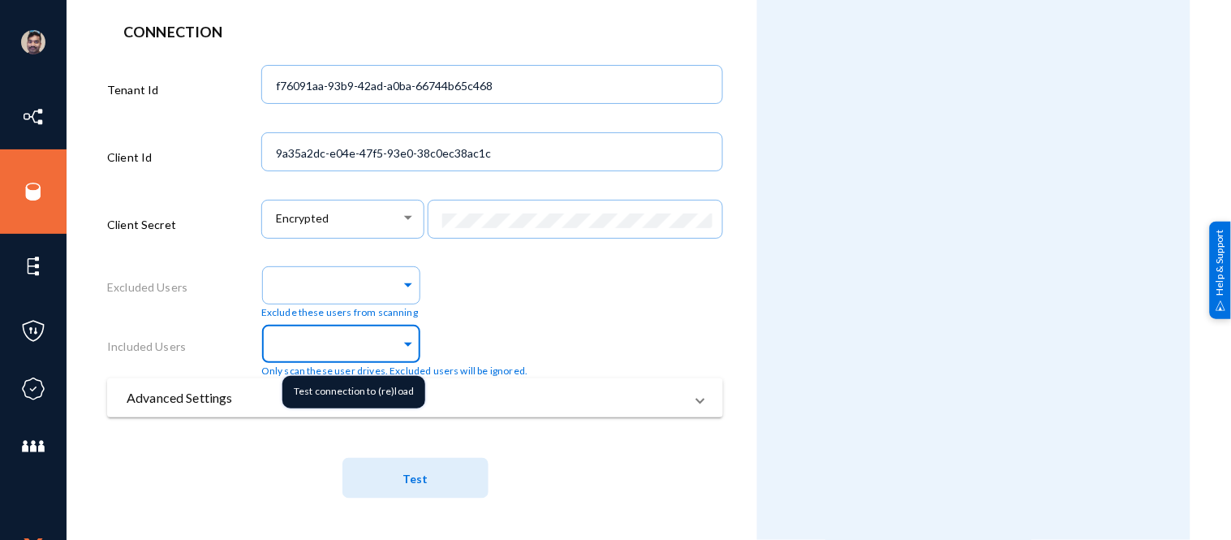
click at [333, 338] on input "text" at bounding box center [337, 345] width 127 height 15
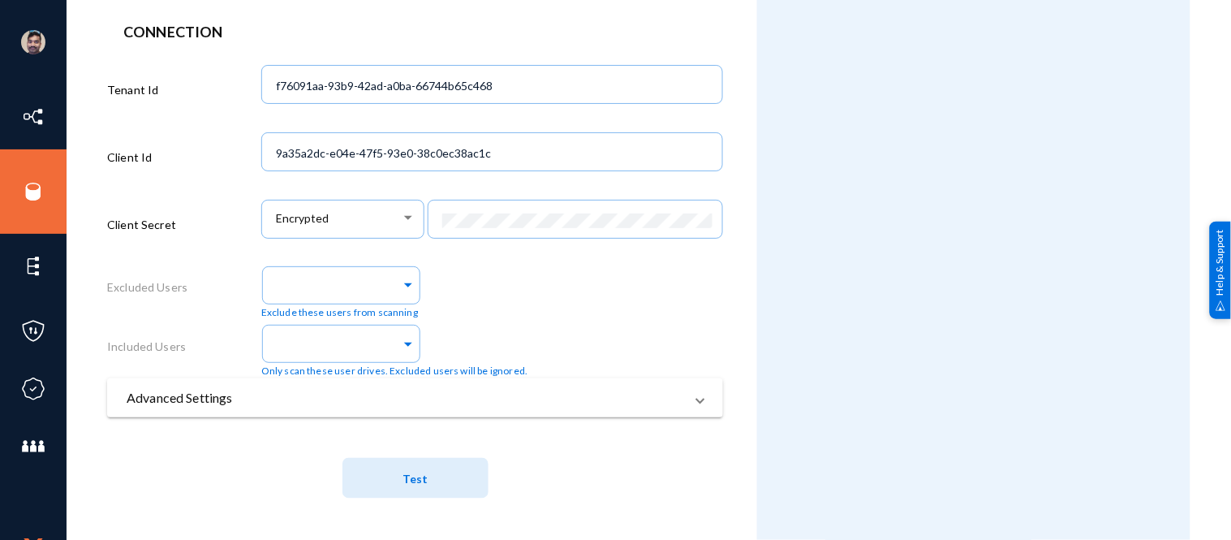
click at [458, 329] on div "Only scan these user drives. Excluded users will be ignored." at bounding box center [394, 349] width 267 height 58
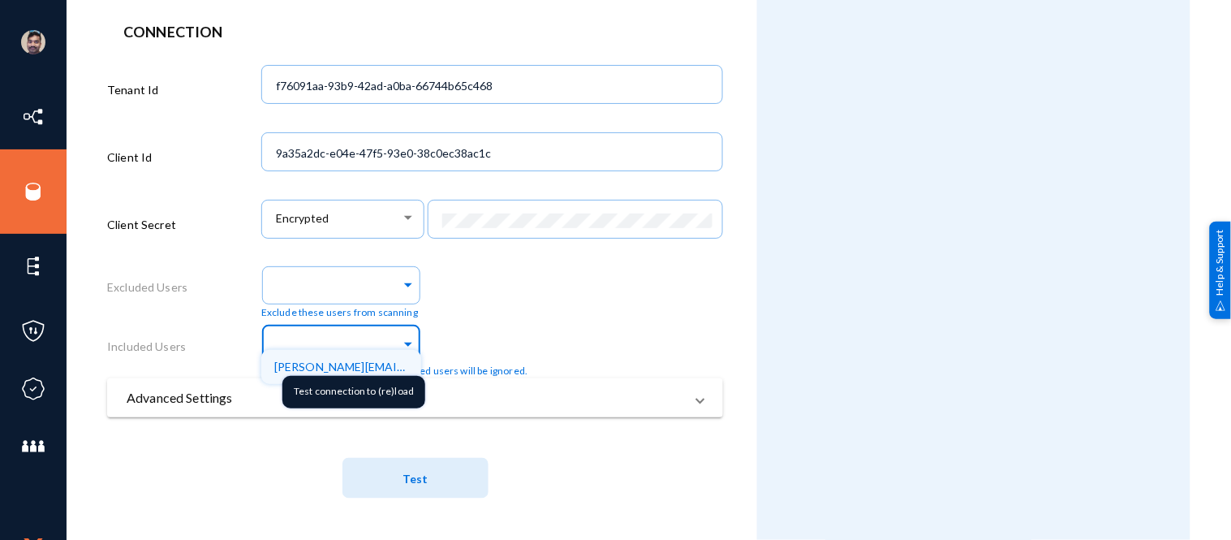
click at [357, 338] on input "text" at bounding box center [337, 345] width 127 height 15
paste input "[PERSON_NAME][EMAIL_ADDRESS][PERSON_NAME][DOMAIN_NAME]"
type input "[PERSON_NAME][EMAIL_ADDRESS][PERSON_NAME][DOMAIN_NAME]"
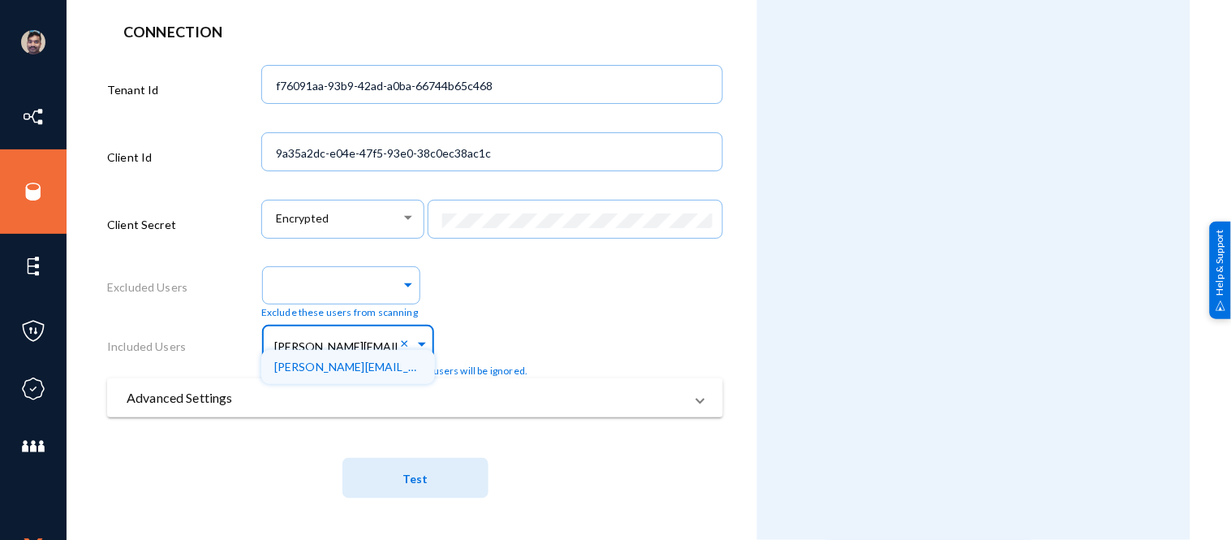
scroll to position [0, 21]
click at [352, 365] on span "[PERSON_NAME][EMAIL_ADDRESS][PERSON_NAME][DOMAIN_NAME]" at bounding box center [461, 366] width 374 height 14
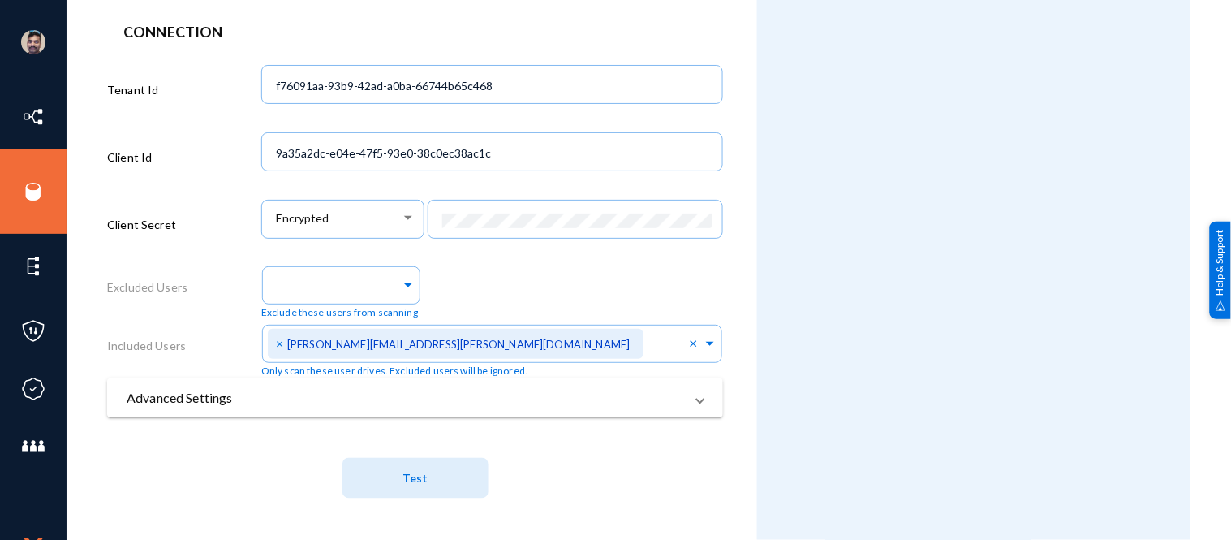
click at [531, 270] on div "Exclude these users from scanning" at bounding box center [492, 290] width 462 height 58
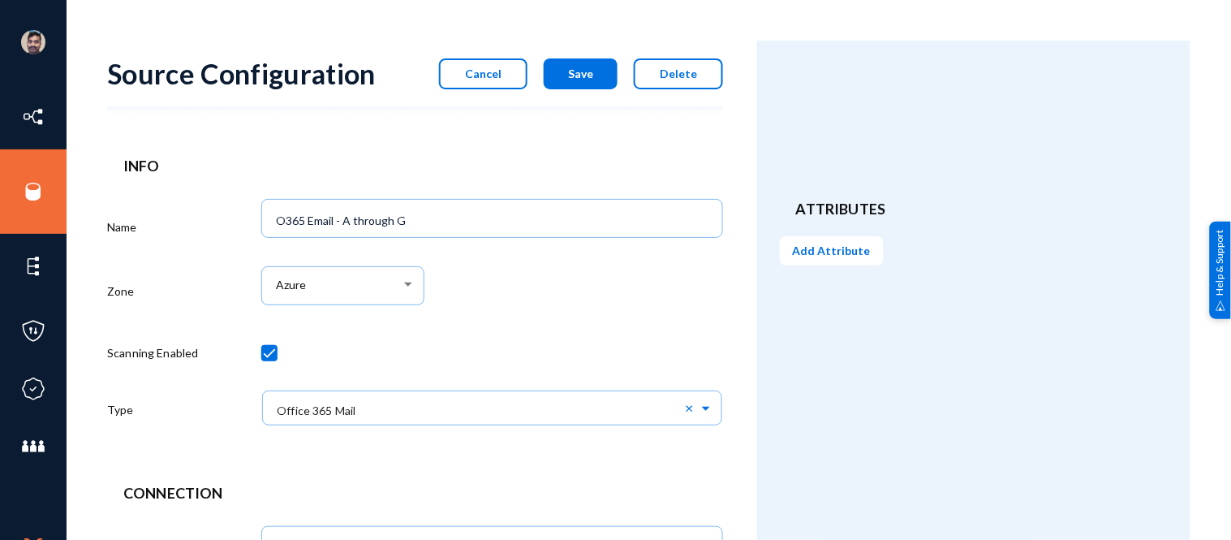
click at [552, 76] on button "Save" at bounding box center [581, 73] width 74 height 31
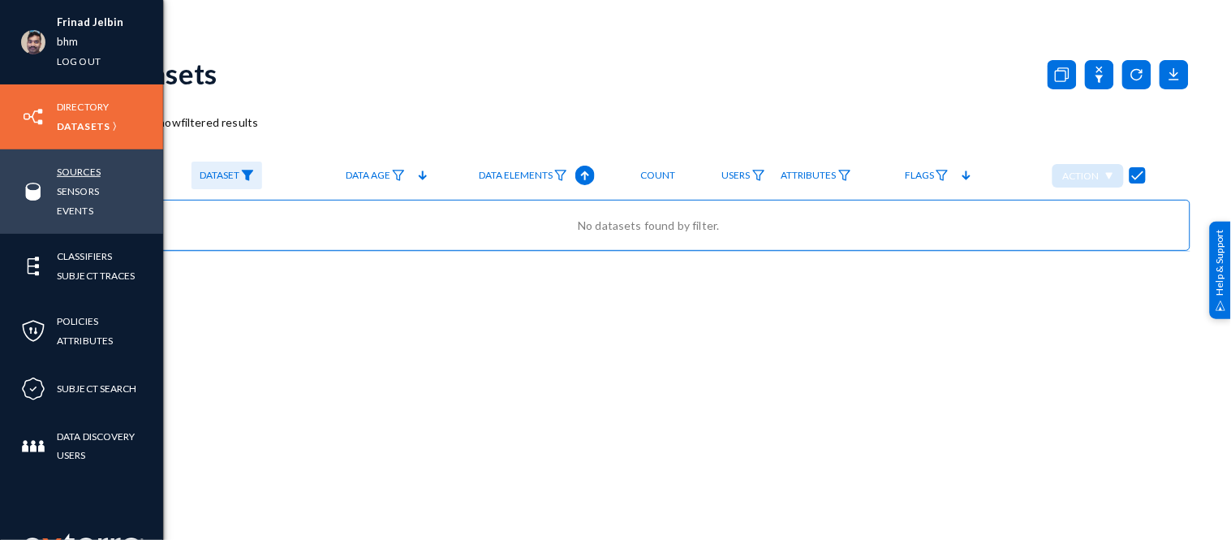
click at [83, 174] on link "Sources" at bounding box center [79, 171] width 44 height 19
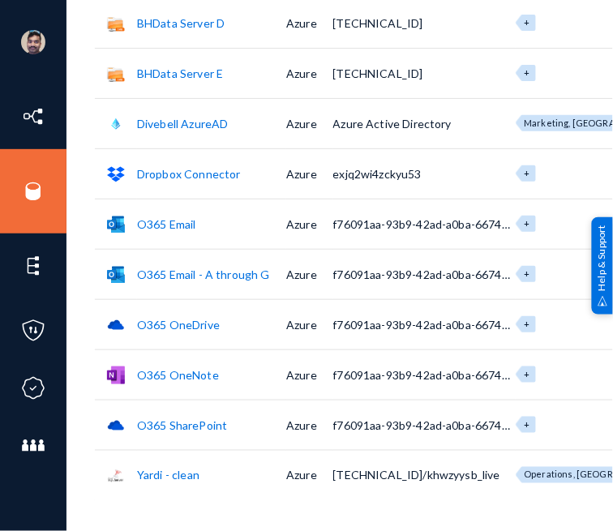
scroll to position [217, 0]
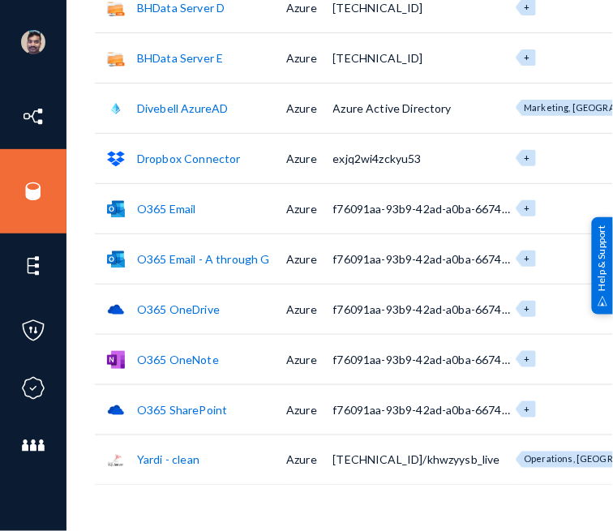
click at [204, 254] on link "O365 Email - A through G" at bounding box center [203, 259] width 133 height 14
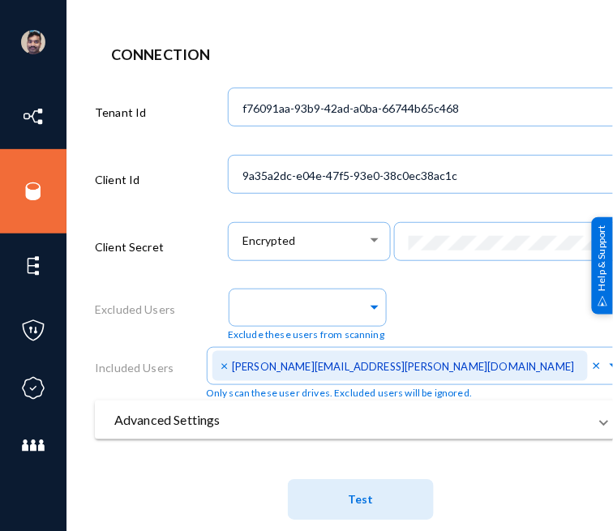
scroll to position [498, 0]
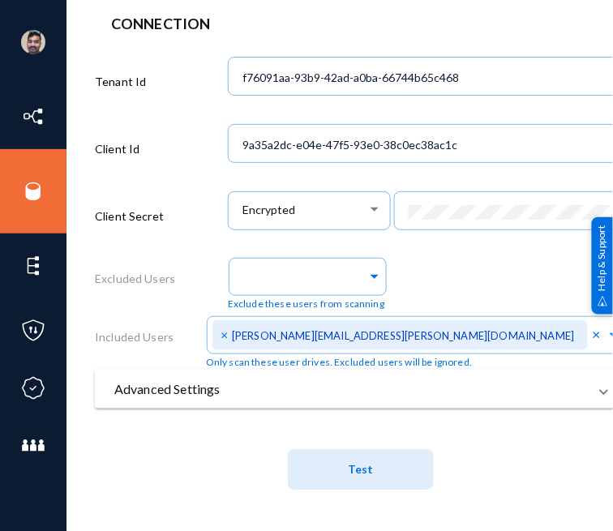
click at [467, 269] on div "Exclude these users from scanning" at bounding box center [427, 282] width 399 height 58
click at [553, 32] on div "Connection Tenant Id f76091aa-93b9-42ad-a0ba-66744b65c468 Client Id 9a35a2dc-e0…" at bounding box center [359, 260] width 532 height 494
click at [510, 26] on header "Connection" at bounding box center [360, 24] width 500 height 22
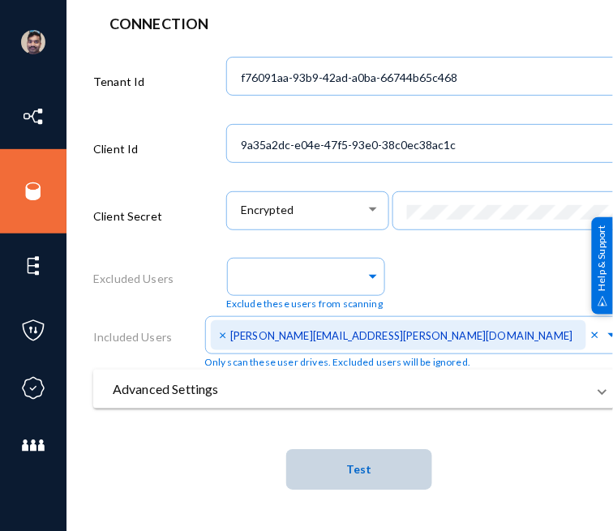
click at [388, 457] on button "Test" at bounding box center [359, 470] width 146 height 41
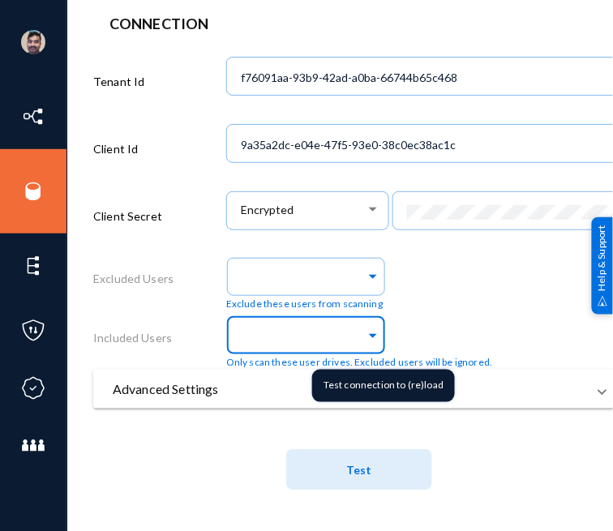
click at [370, 329] on span at bounding box center [373, 333] width 15 height 17
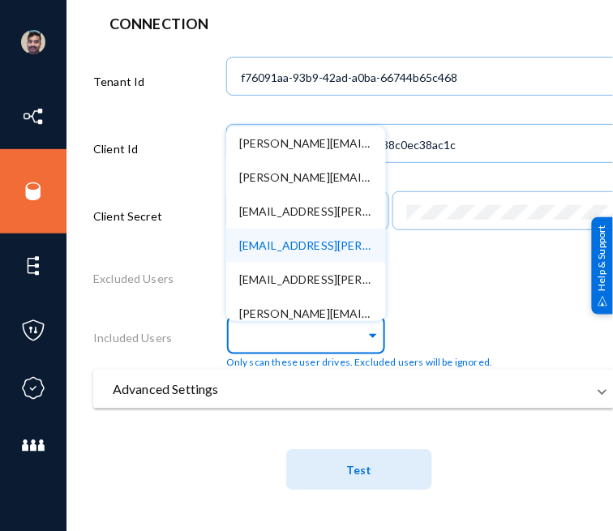
paste input "[PERSON_NAME][EMAIL_ADDRESS][PERSON_NAME][DOMAIN_NAME]"
type input "[PERSON_NAME][EMAIL_ADDRESS][PERSON_NAME][DOMAIN_NAME]"
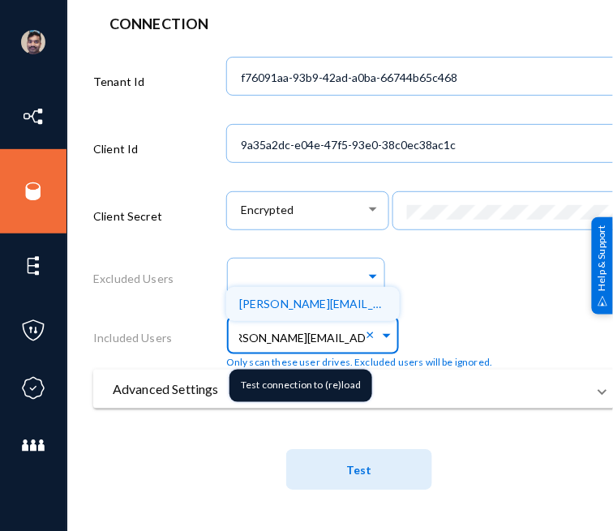
click at [312, 298] on span "[PERSON_NAME][EMAIL_ADDRESS][PERSON_NAME][DOMAIN_NAME]" at bounding box center [426, 304] width 374 height 14
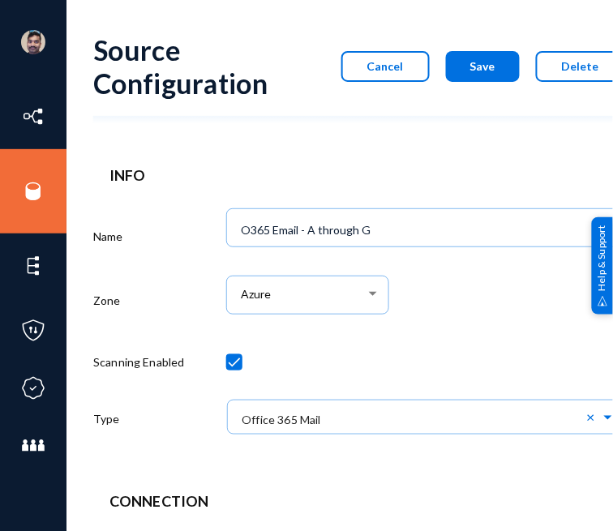
scroll to position [0, 2]
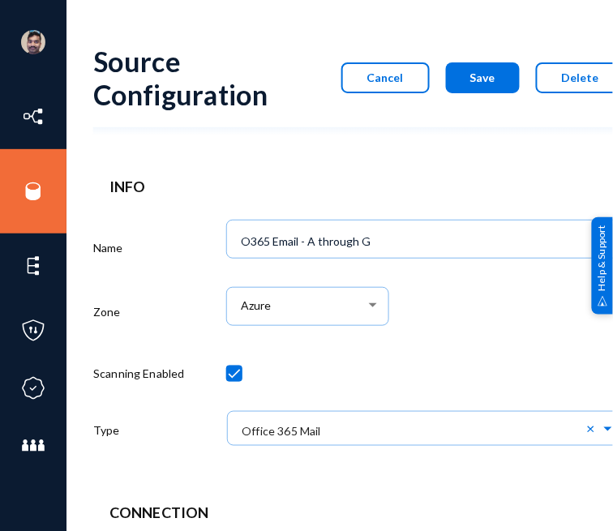
click at [501, 78] on button "Save" at bounding box center [483, 77] width 74 height 31
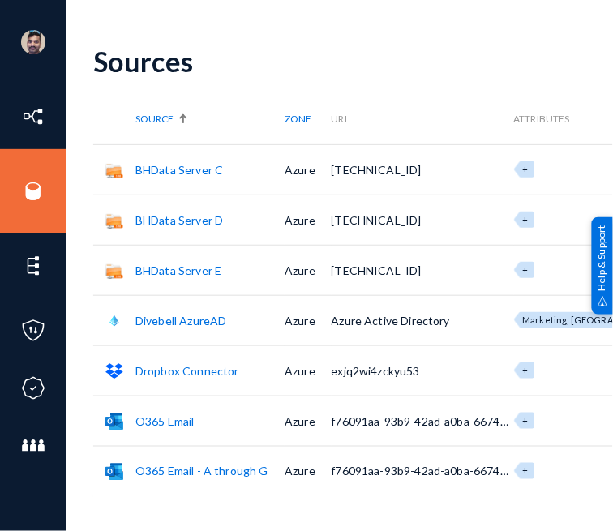
click at [176, 465] on link "O365 Email - A through G" at bounding box center [202, 472] width 133 height 14
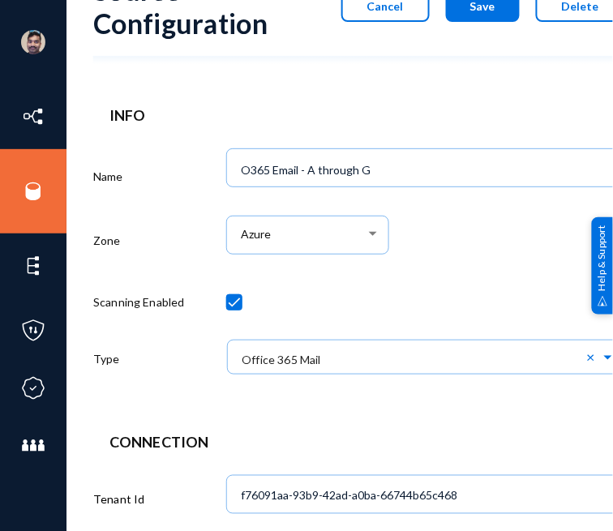
scroll to position [0, 2]
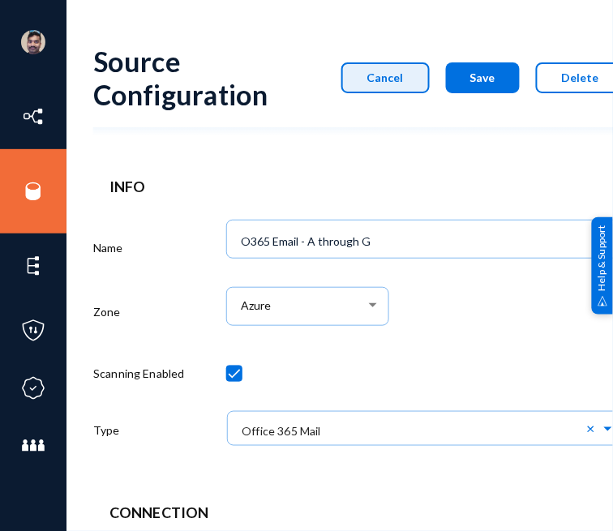
click at [372, 81] on button "Cancel" at bounding box center [386, 77] width 88 height 31
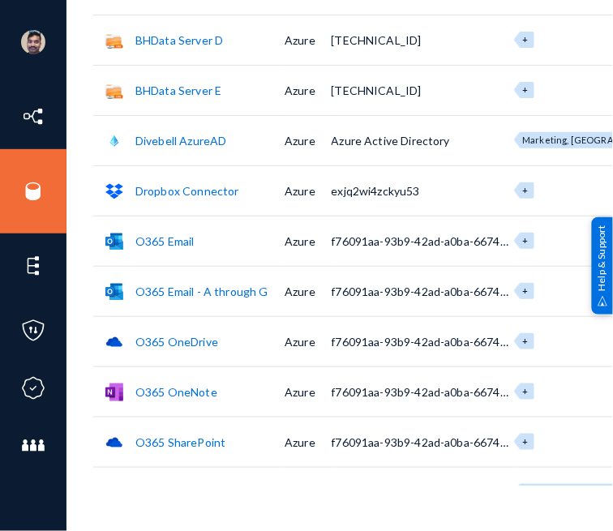
scroll to position [193, 2]
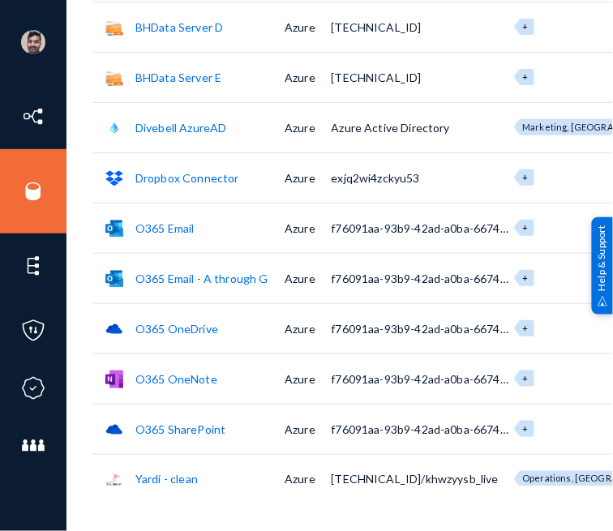
click at [192, 278] on link "O365 Email - A through G" at bounding box center [202, 279] width 133 height 14
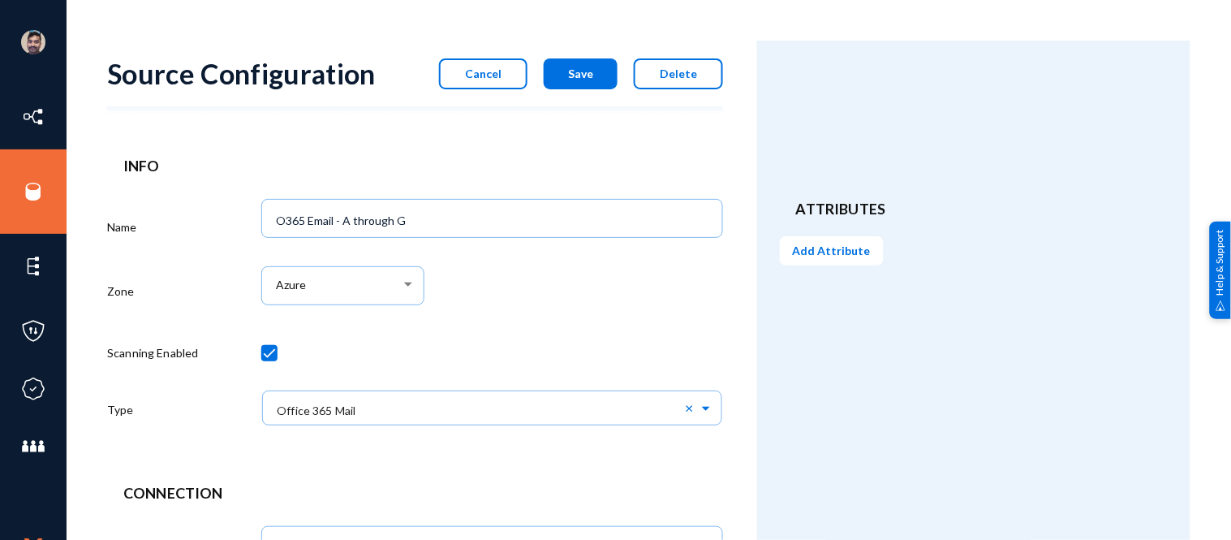
click at [506, 68] on button "Cancel" at bounding box center [483, 73] width 88 height 31
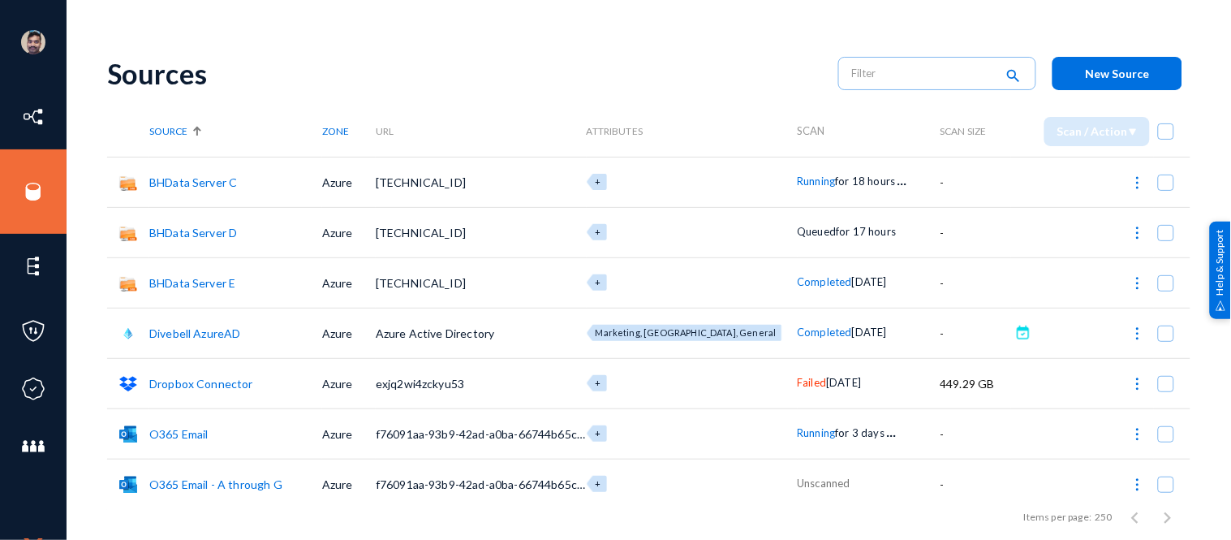
click at [243, 484] on link "O365 Email - A through G" at bounding box center [215, 484] width 133 height 14
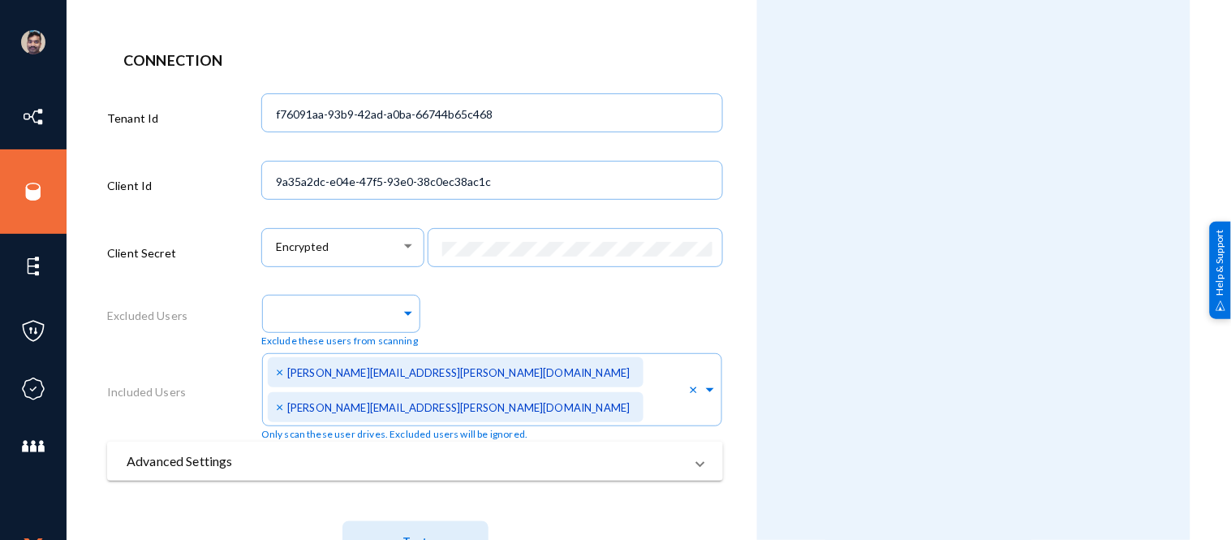
scroll to position [464, 0]
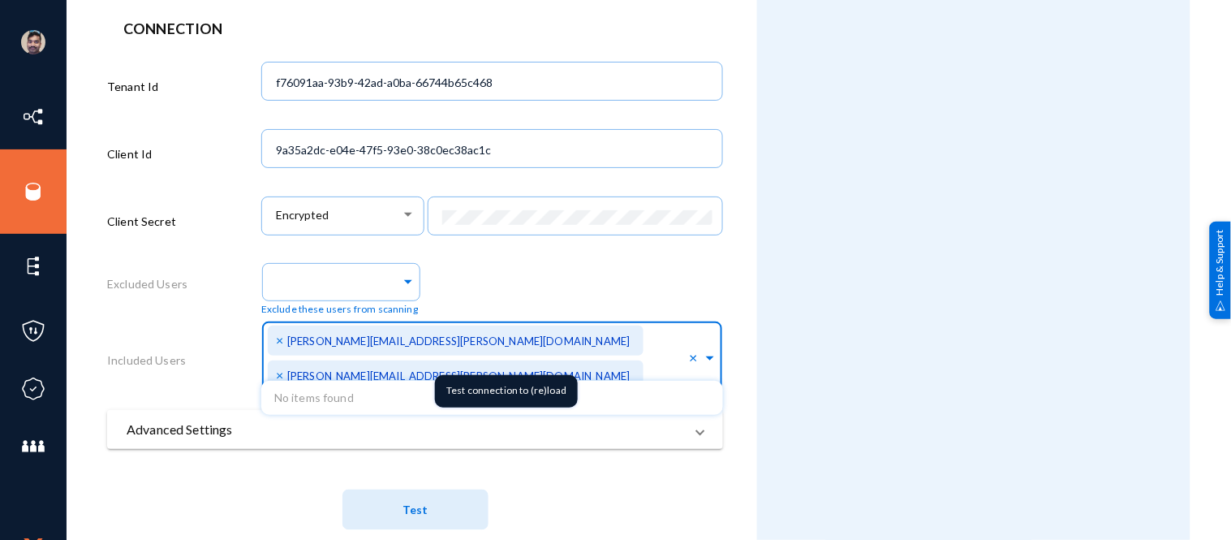
click at [613, 347] on span at bounding box center [710, 355] width 15 height 17
click at [545, 273] on div "Exclude these users from scanning" at bounding box center [492, 287] width 462 height 58
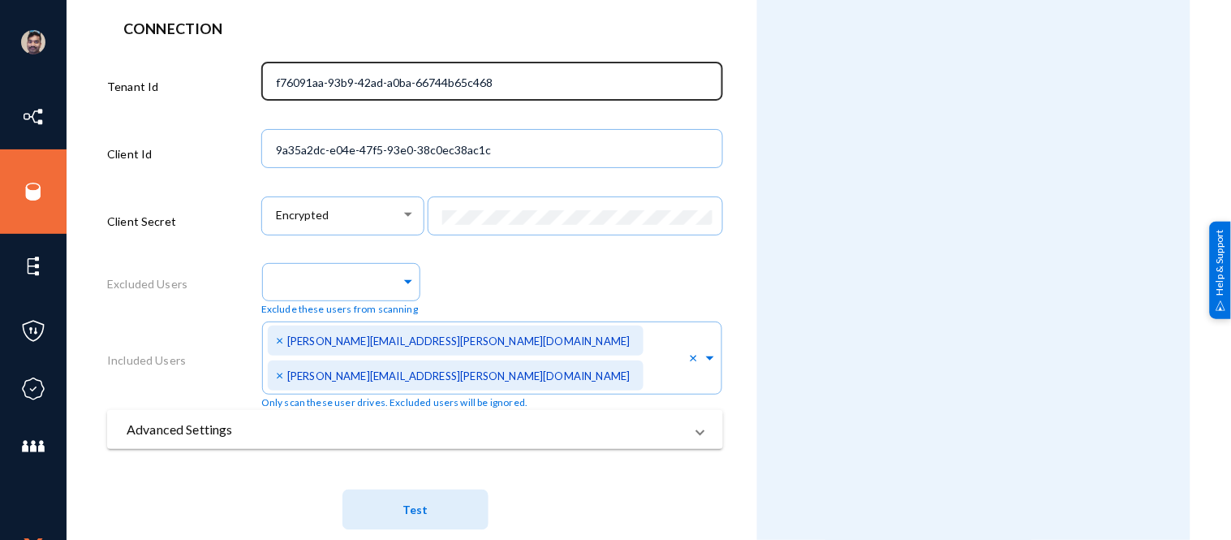
scroll to position [0, 0]
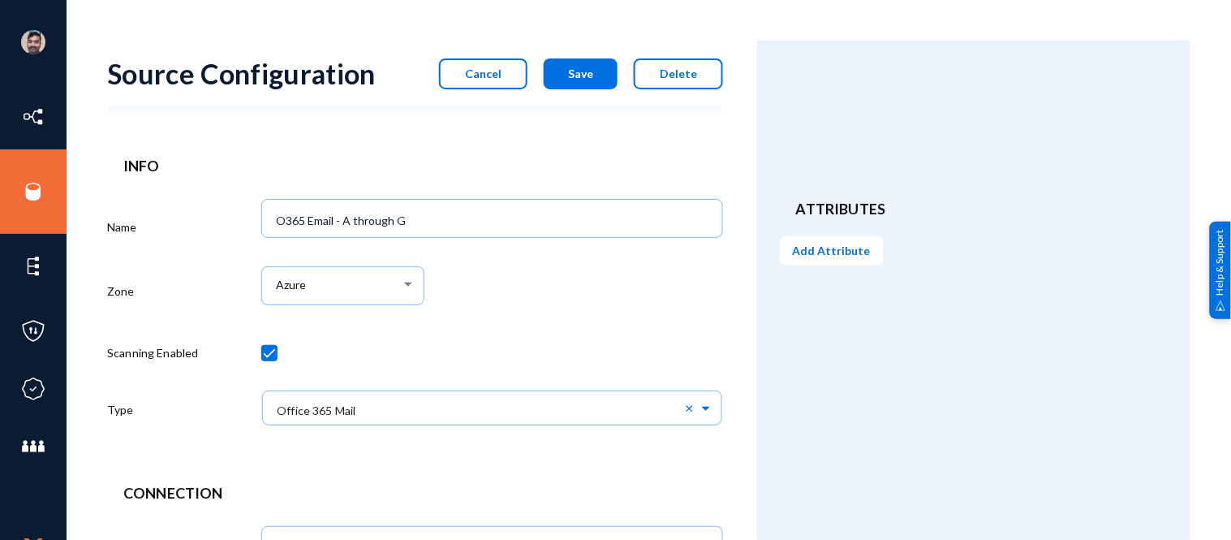
click at [471, 78] on span "Cancel" at bounding box center [483, 74] width 37 height 14
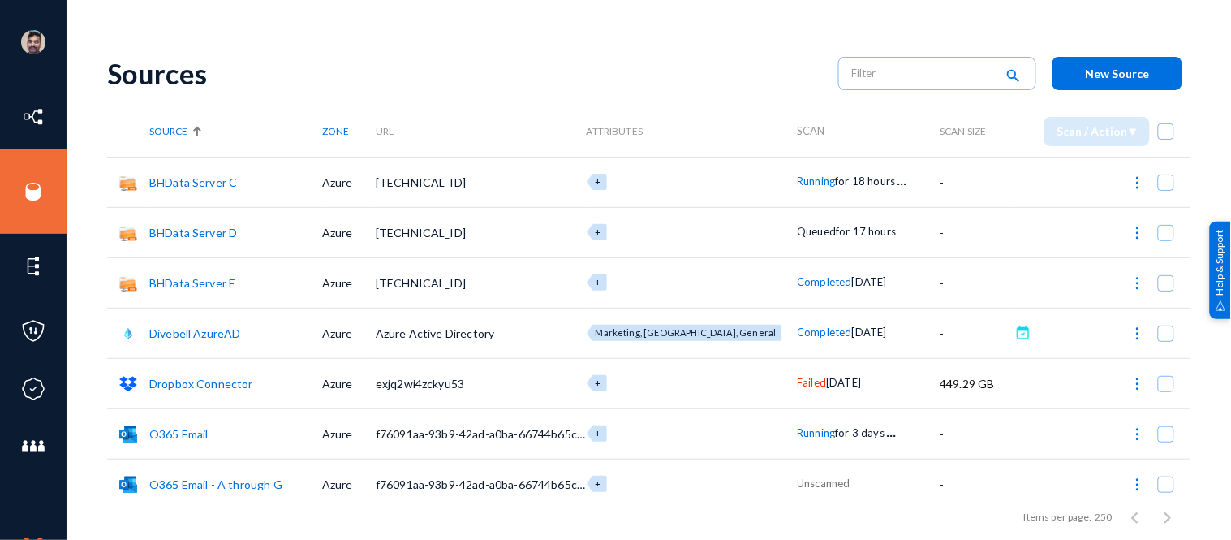
scroll to position [86, 0]
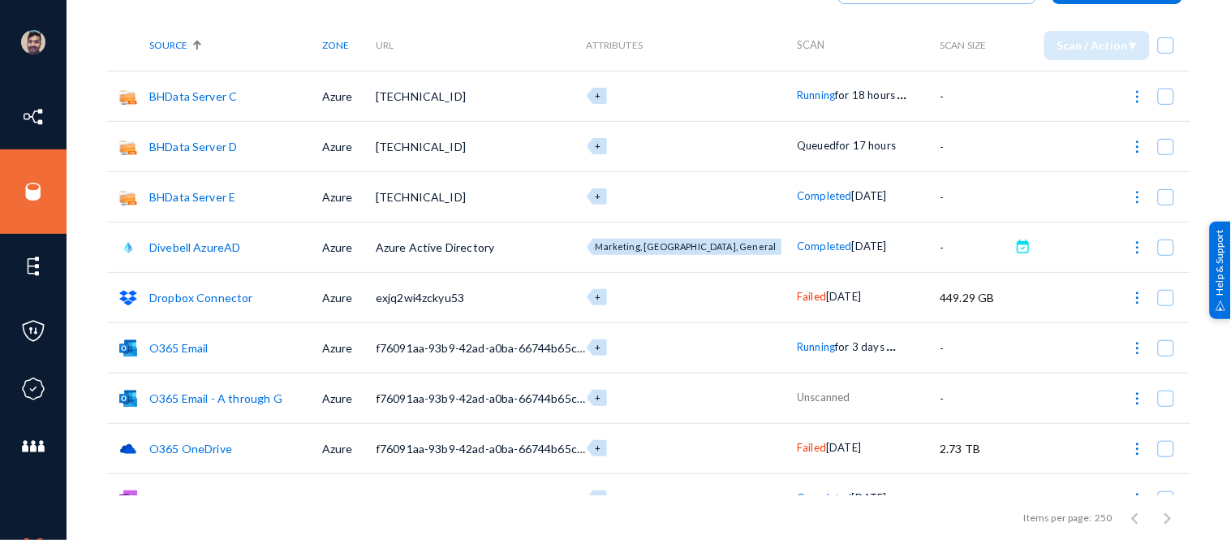
click at [174, 341] on link "O365 Email" at bounding box center [178, 348] width 59 height 14
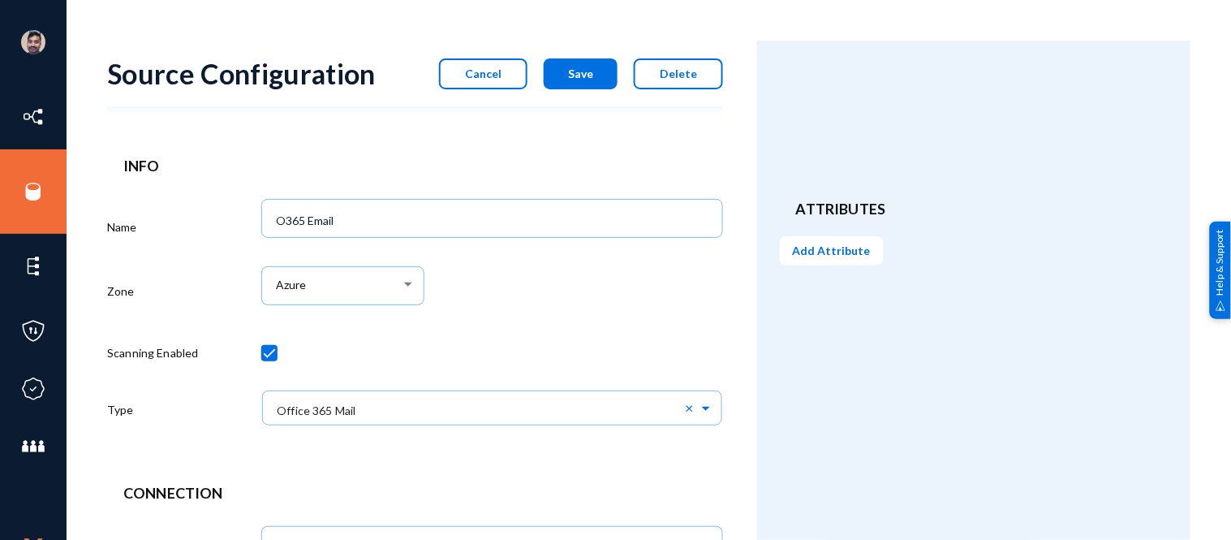
click at [489, 69] on span "Cancel" at bounding box center [483, 74] width 37 height 14
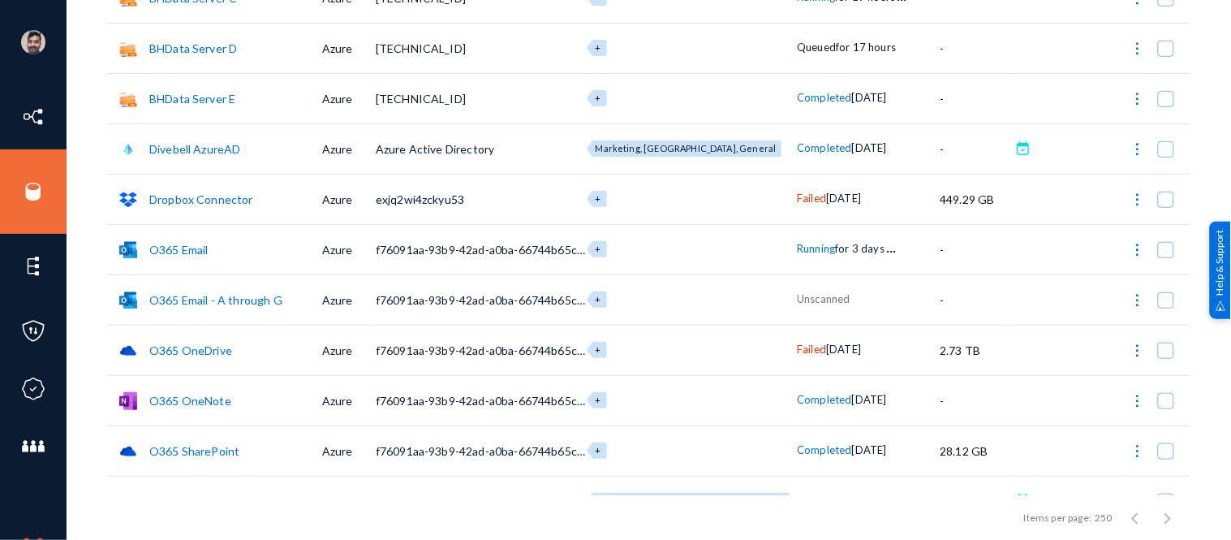
scroll to position [183, 0]
click at [241, 295] on link "O365 Email - A through G" at bounding box center [215, 302] width 133 height 14
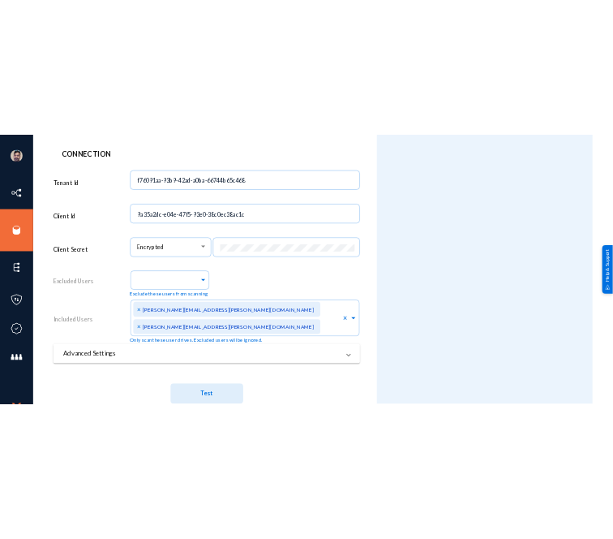
scroll to position [464, 0]
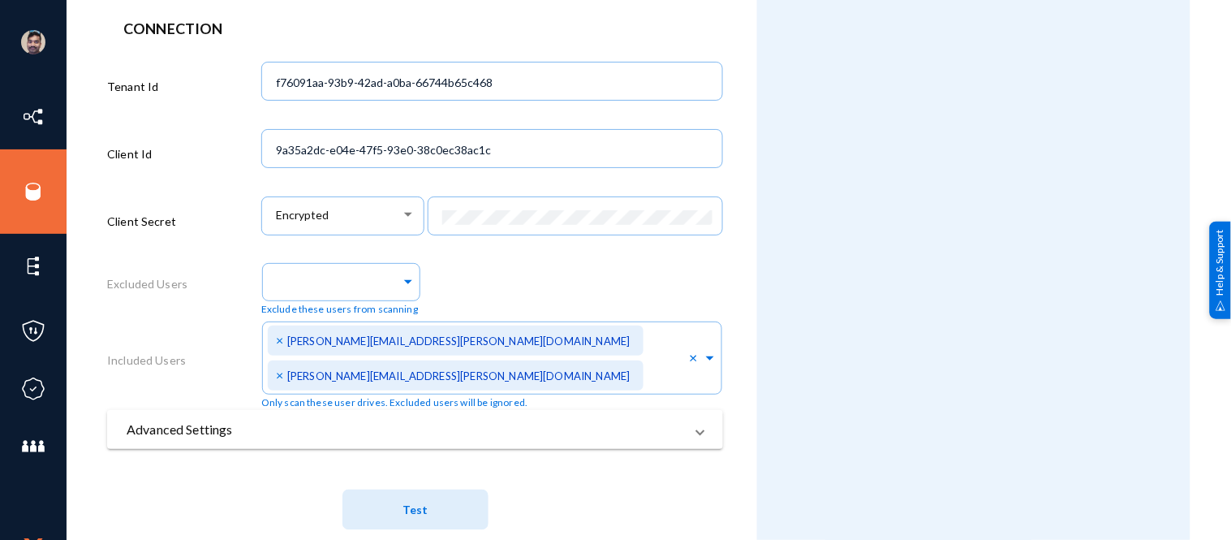
click at [408, 503] on span "Test" at bounding box center [414, 510] width 25 height 14
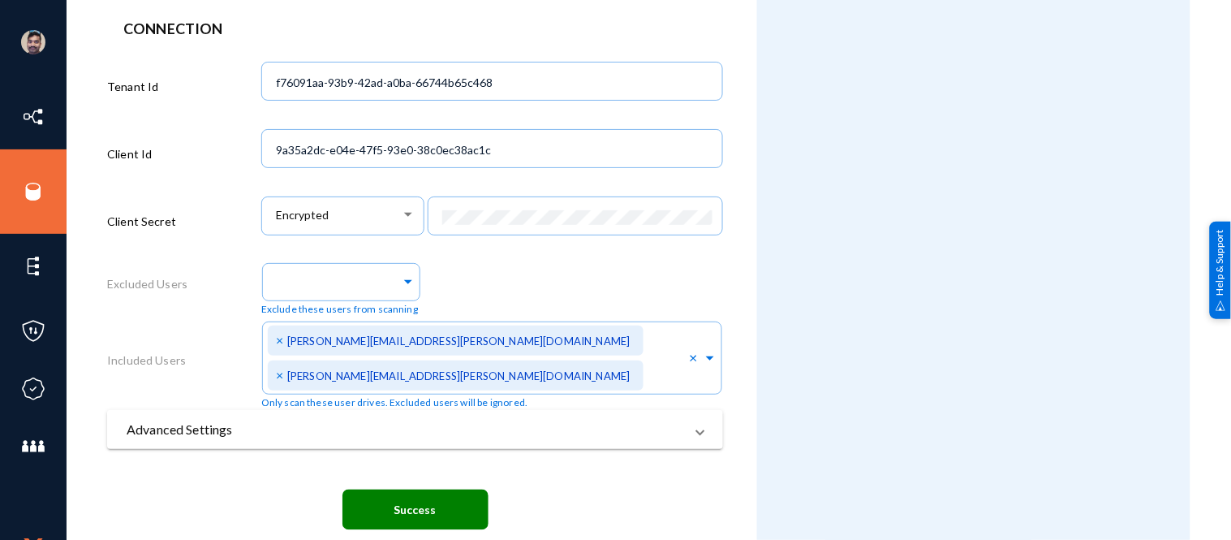
click at [540, 489] on span "Success" at bounding box center [415, 517] width 616 height 56
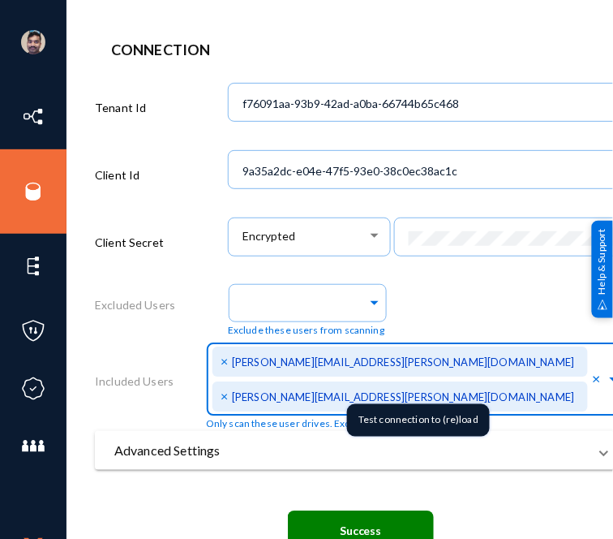
click at [593, 392] on input "text" at bounding box center [593, 399] width 0 height 15
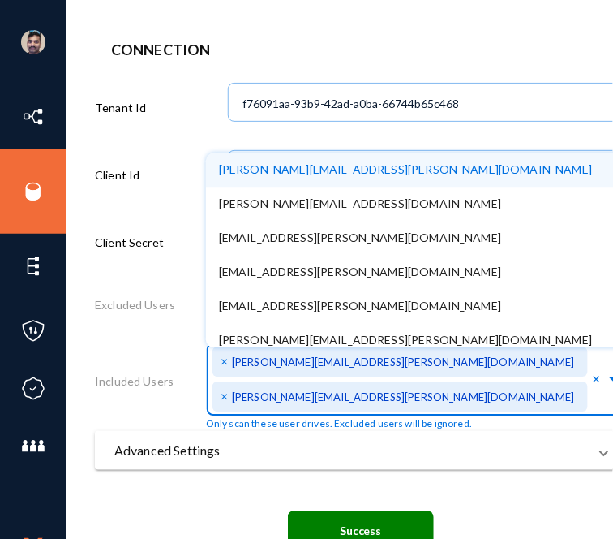
paste input "[PERSON_NAME][EMAIL_ADDRESS][PERSON_NAME][DOMAIN_NAME]"
type input "[PERSON_NAME][EMAIL_ADDRESS][PERSON_NAME][DOMAIN_NAME]"
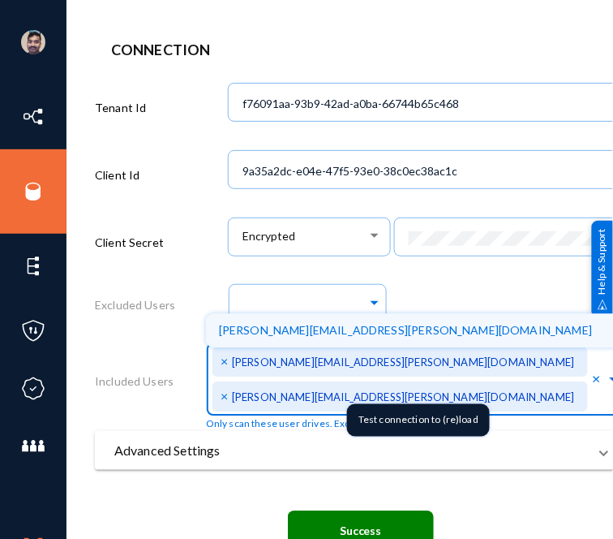
click at [382, 327] on div "[PERSON_NAME][EMAIL_ADDRESS][PERSON_NAME][DOMAIN_NAME]" at bounding box center [416, 330] width 421 height 34
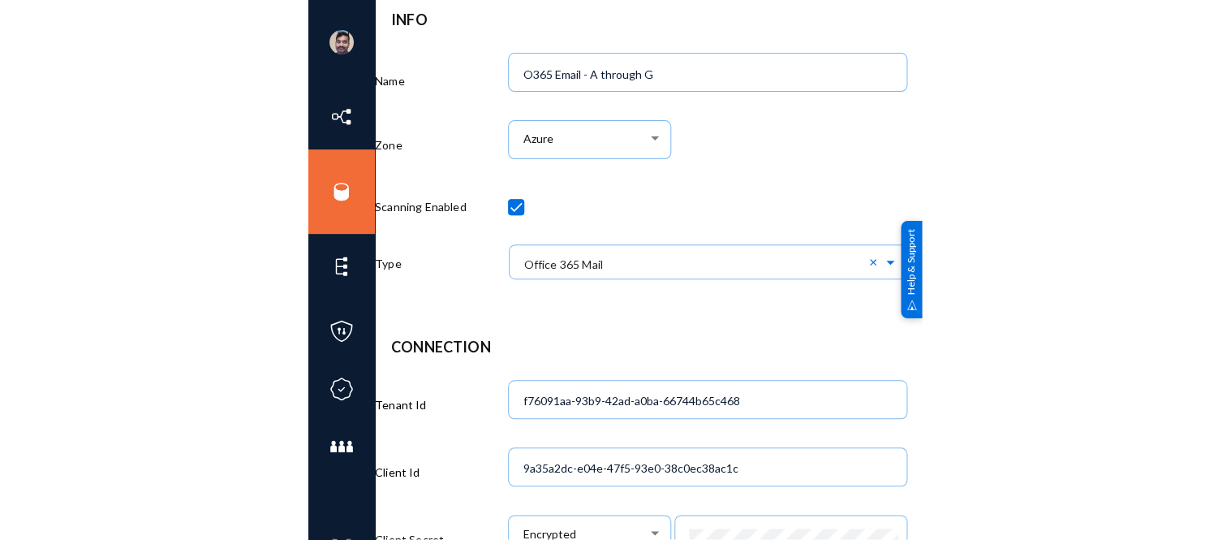
scroll to position [0, 28]
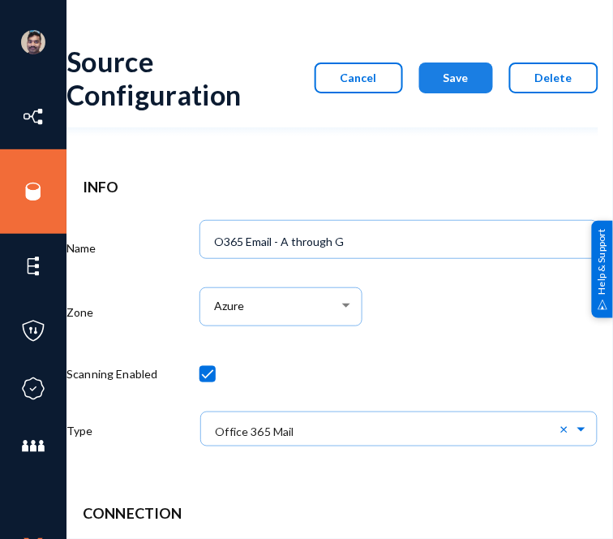
click at [459, 82] on span "Save" at bounding box center [456, 78] width 25 height 14
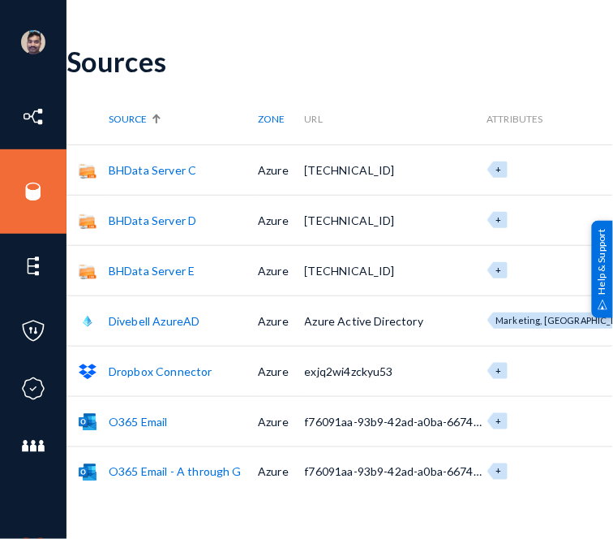
click at [176, 469] on link "O365 Email - A through G" at bounding box center [175, 472] width 133 height 14
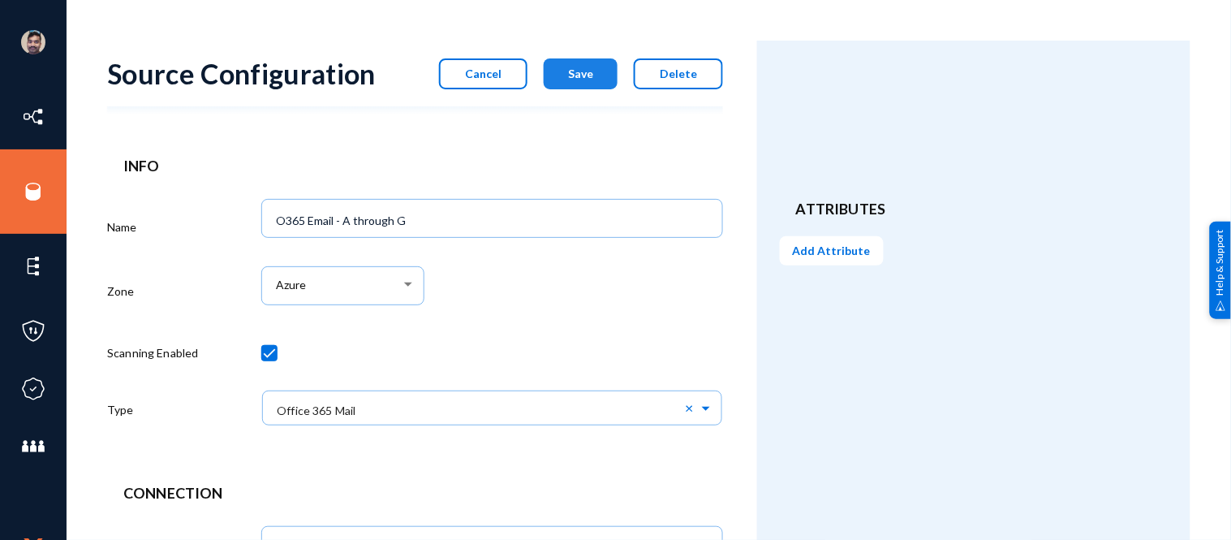
click at [587, 80] on button "Save" at bounding box center [581, 73] width 74 height 31
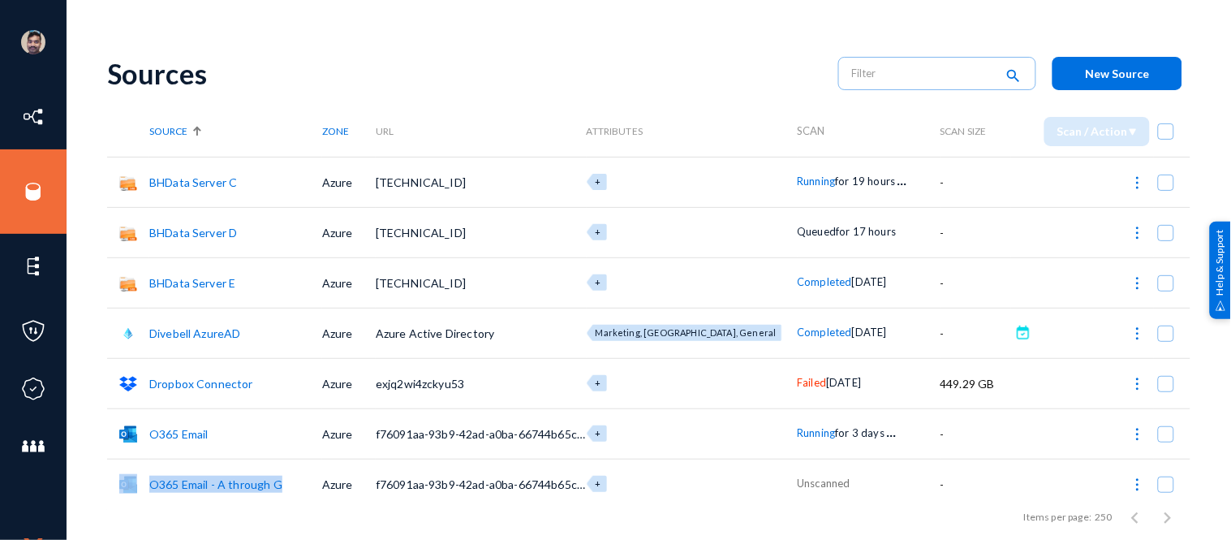
drag, startPoint x: 296, startPoint y: 480, endPoint x: 148, endPoint y: 488, distance: 148.8
click at [148, 488] on tr "O365 Email - A through G Azure f76091aa-93b9-42ad-a0ba-66744b65c468 + Unscanned…" at bounding box center [648, 483] width 1083 height 50
copy tr "O365 Email - A through G"
